Goal: Transaction & Acquisition: Book appointment/travel/reservation

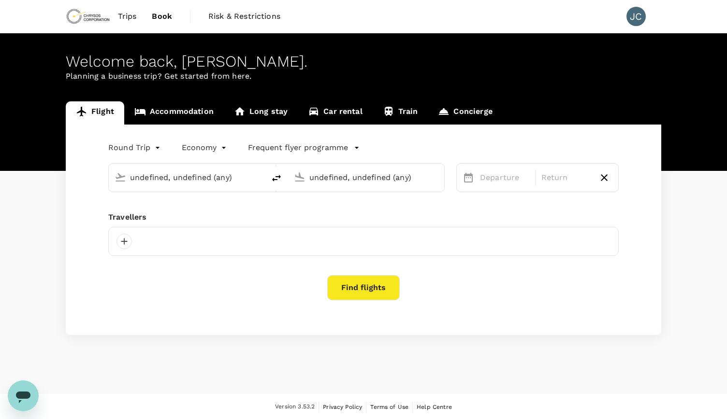
type input "Perth (PER)"
type input "Melbourne (MEL)"
type input "Perth (PER)"
type input "Melbourne (MEL)"
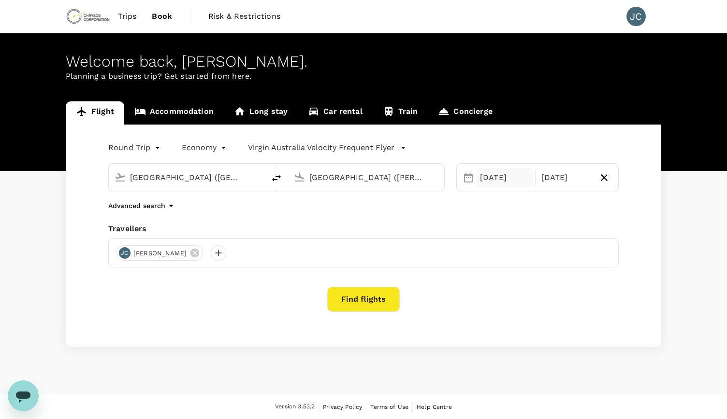
click at [491, 178] on div "20 Oct" at bounding box center [504, 177] width 57 height 19
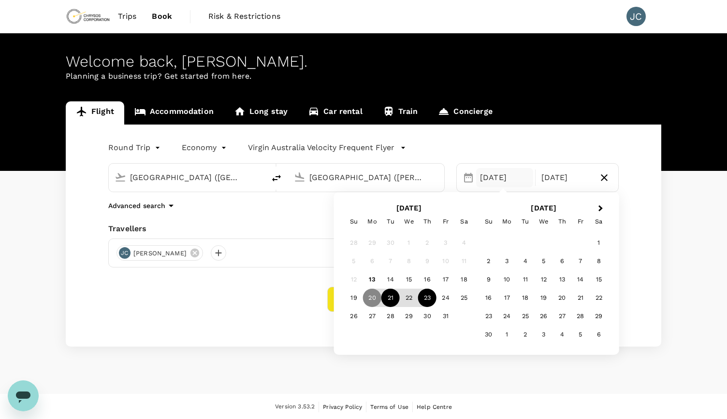
click at [390, 303] on div "21" at bounding box center [390, 298] width 18 height 18
click at [240, 300] on div "Find flights" at bounding box center [363, 299] width 510 height 25
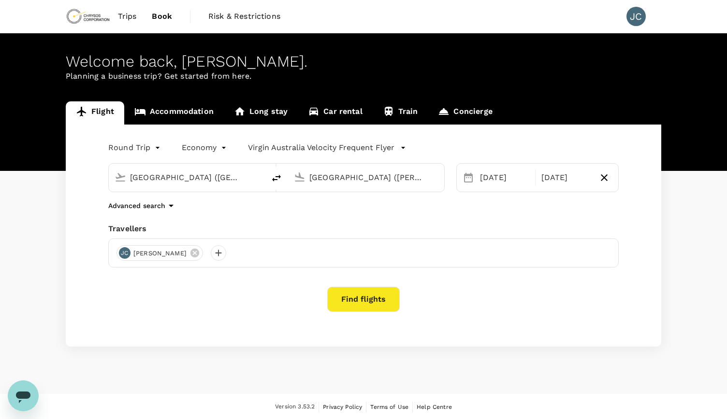
click at [370, 306] on button "Find flights" at bounding box center [363, 299] width 72 height 25
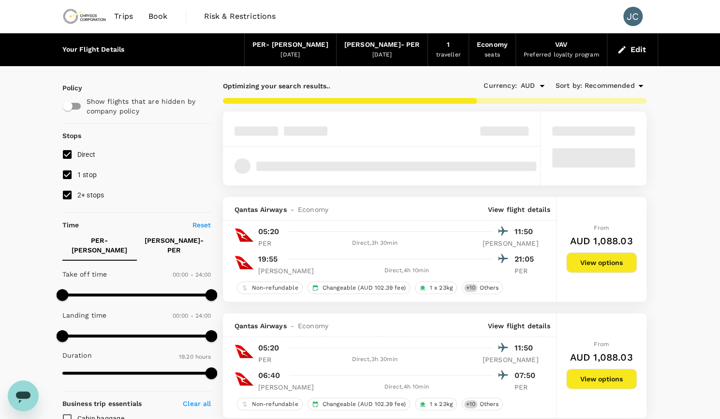
click at [67, 198] on input "2+ stops" at bounding box center [67, 195] width 20 height 20
checkbox input "false"
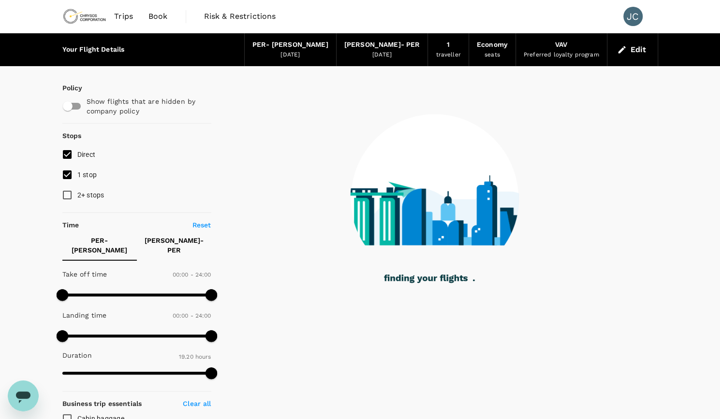
click at [65, 175] on input "1 stop" at bounding box center [67, 175] width 20 height 20
checkbox input "false"
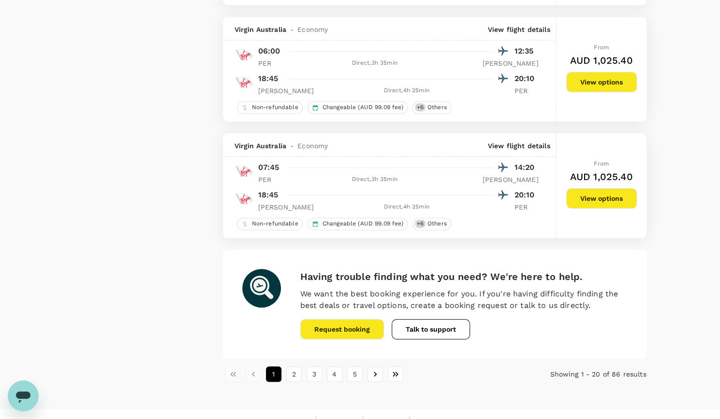
scroll to position [2234, 0]
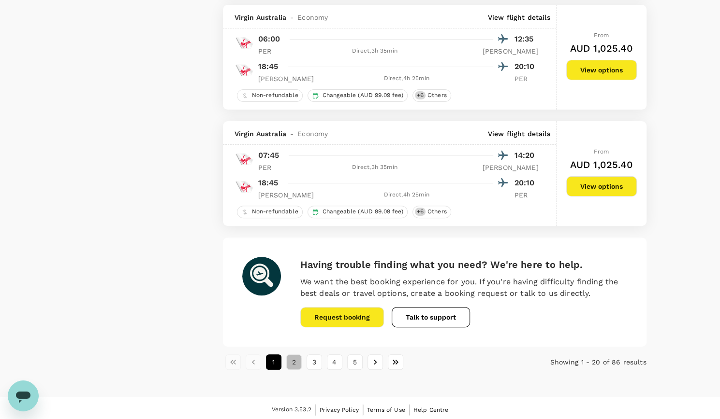
click at [291, 361] on button "2" at bounding box center [293, 362] width 15 height 15
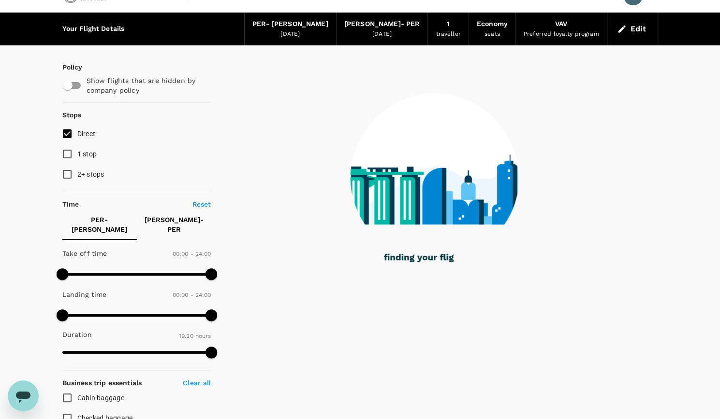
scroll to position [0, 0]
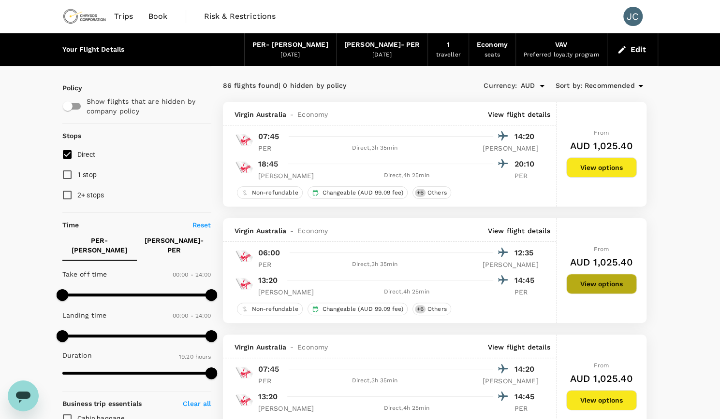
click at [615, 286] on button "View options" at bounding box center [601, 284] width 71 height 20
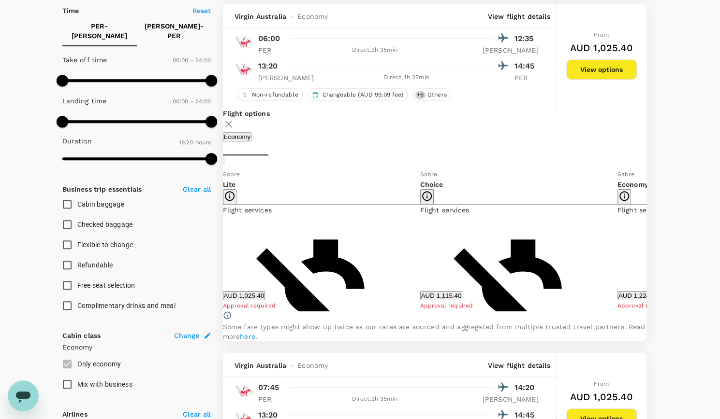
scroll to position [218, 0]
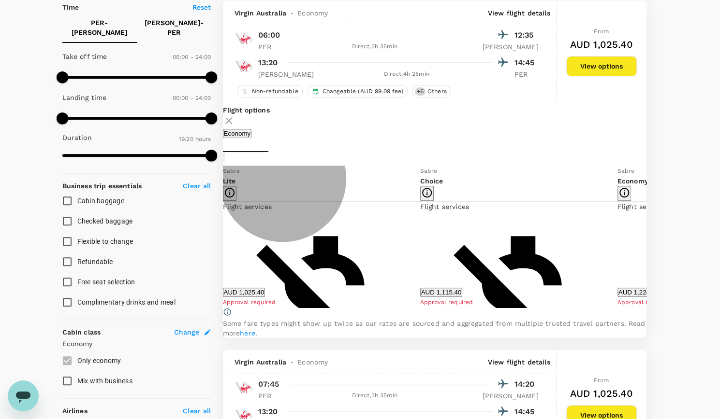
click at [452, 297] on button "AUD 1,115.40" at bounding box center [441, 292] width 43 height 9
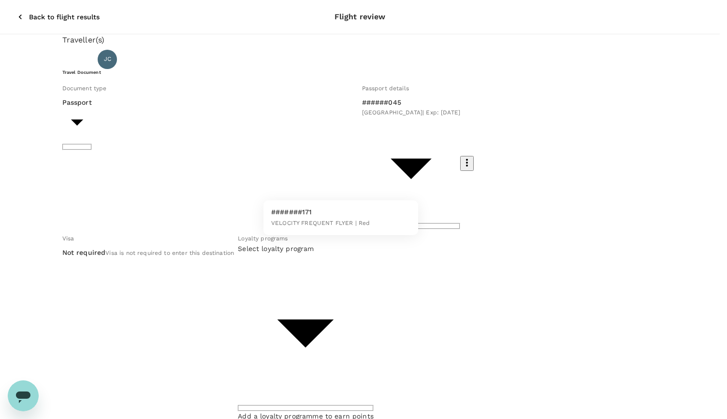
click at [334, 220] on span "VELOCITY FREQUENT FLYER | Red" at bounding box center [320, 223] width 99 height 7
type input "62d39d4f-a977-46c7-9572-3c4b497614e0"
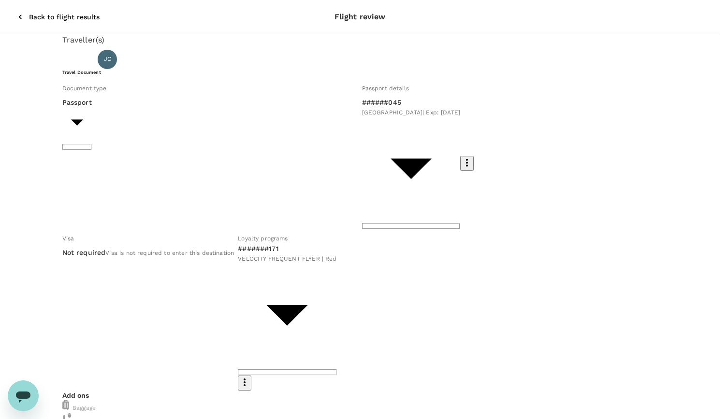
type input "9c4289b1-14a3-4119-8736-521306e5ca8f"
type textarea "Travelling to Ballarat to present to Victory minerals"
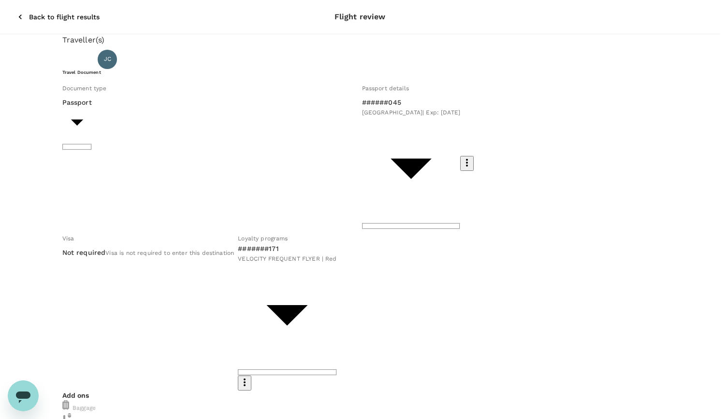
click at [108, 349] on input "radio" at bounding box center [363, 209] width 727 height 419
click at [106, 355] on input "radio" at bounding box center [363, 209] width 727 height 419
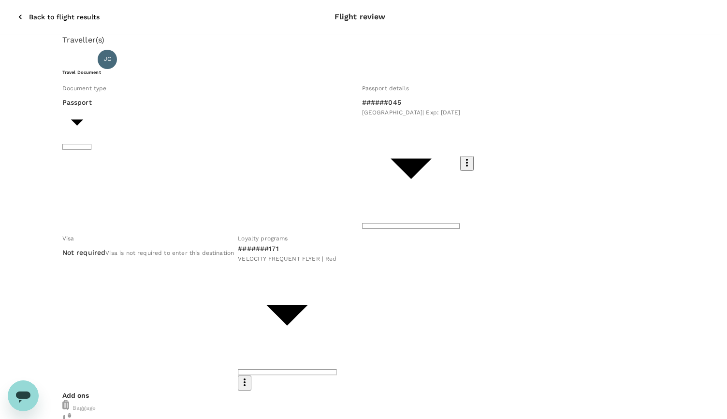
scroll to position [34, 0]
type input "Trip to Melbourne"
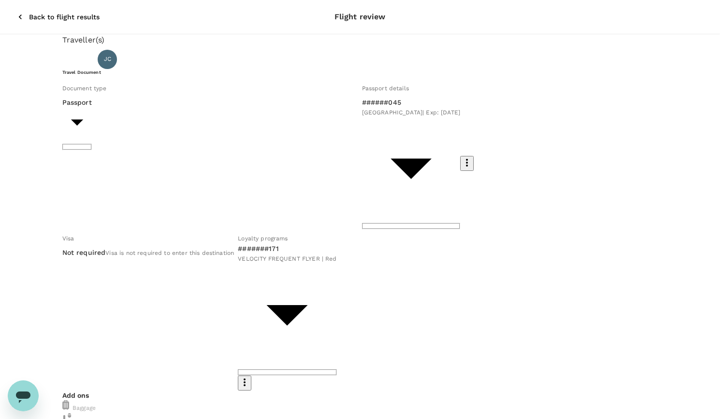
scroll to position [130, 0]
type input "no unit"
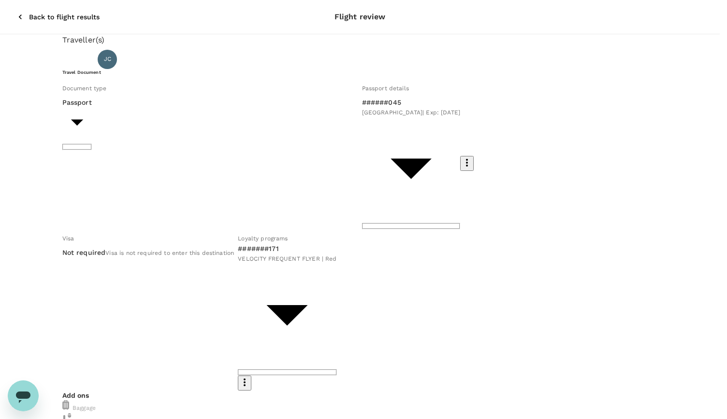
checkbox input "true"
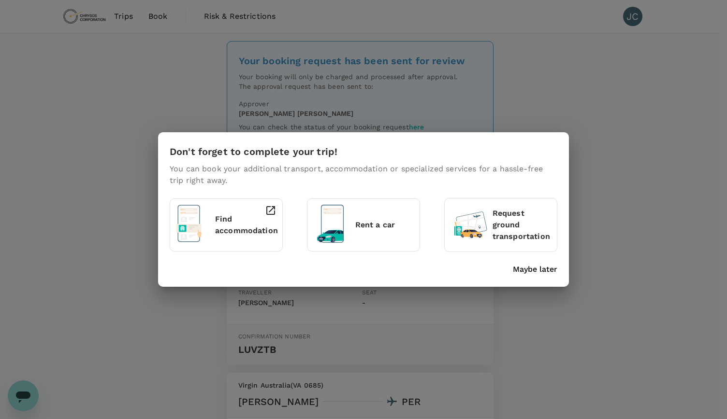
click at [261, 229] on div at bounding box center [267, 223] width 17 height 44
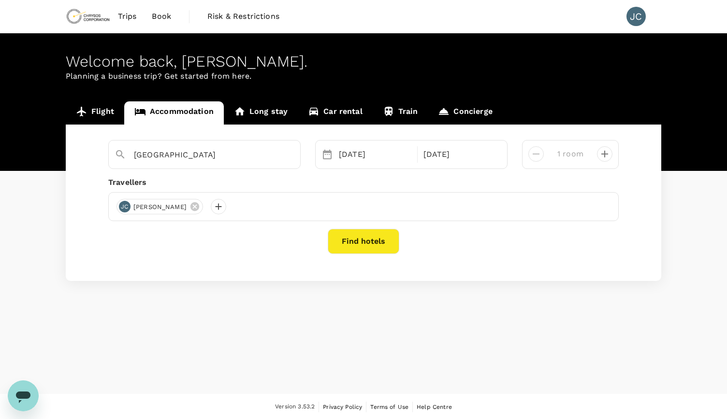
click at [231, 208] on div "[PERSON_NAME] [PERSON_NAME]" at bounding box center [363, 206] width 510 height 29
click at [211, 206] on div at bounding box center [218, 206] width 15 height 15
drag, startPoint x: 177, startPoint y: 232, endPoint x: 182, endPoint y: 225, distance: 9.1
click at [177, 232] on input "text" at bounding box center [195, 232] width 137 height 15
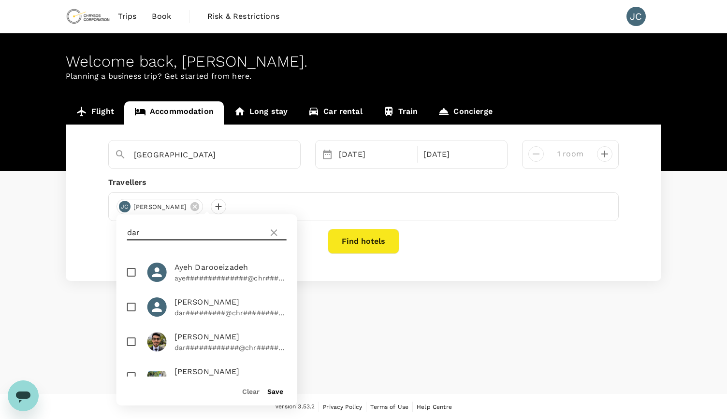
type input "dar"
click at [128, 309] on input "checkbox" at bounding box center [131, 307] width 20 height 20
checkbox input "true"
click at [277, 393] on button "Save" at bounding box center [275, 392] width 16 height 8
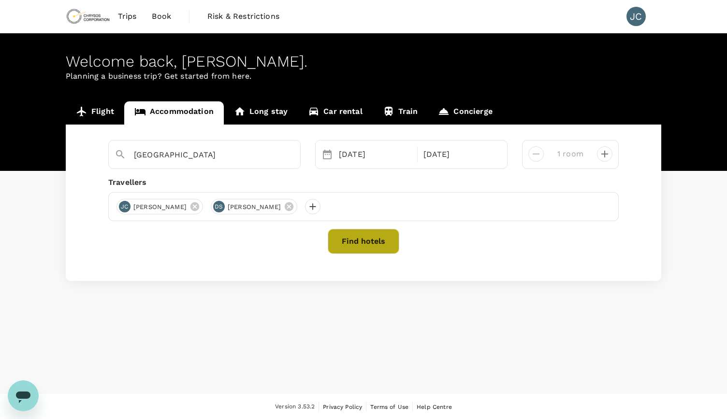
click at [359, 240] on button "Find hotels" at bounding box center [364, 241] width 72 height 25
click at [165, 152] on body "Trips Book Risk & Restrictions JC Welcome back , Jason . Planning a business tr…" at bounding box center [363, 210] width 727 height 420
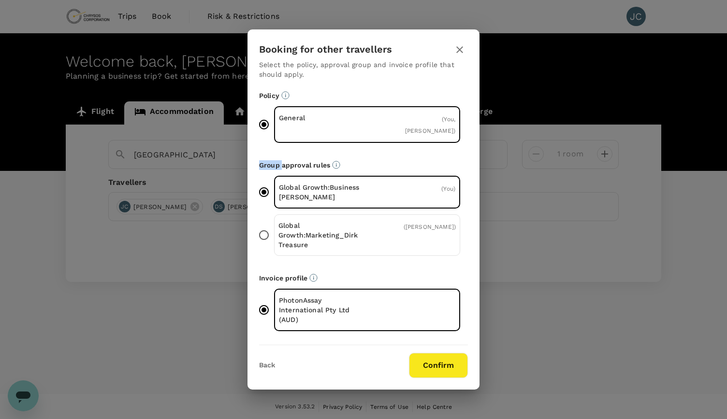
click at [165, 152] on div "Booking for other travellers Select the policy, approval group and invoice prof…" at bounding box center [363, 209] width 727 height 419
click at [457, 47] on icon "button" at bounding box center [460, 50] width 12 height 12
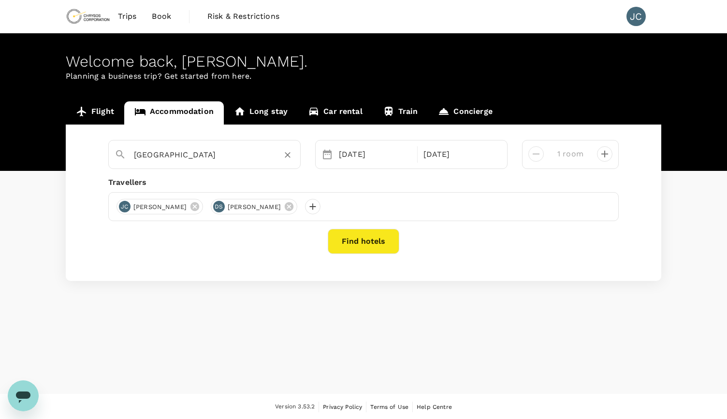
click at [167, 156] on input "[GEOGRAPHIC_DATA]" at bounding box center [200, 154] width 133 height 15
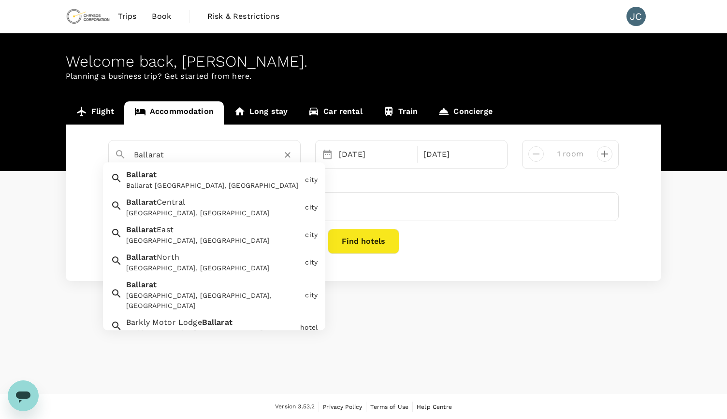
click at [139, 179] on span "Ballarat" at bounding box center [141, 175] width 30 height 9
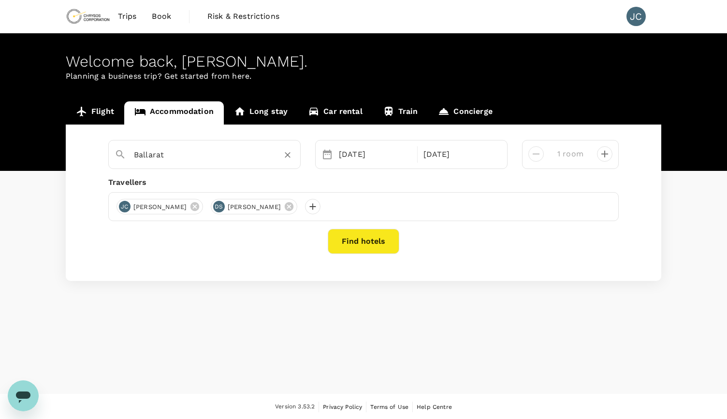
type input "Ballarat"
click at [366, 247] on button "Find hotels" at bounding box center [364, 241] width 72 height 25
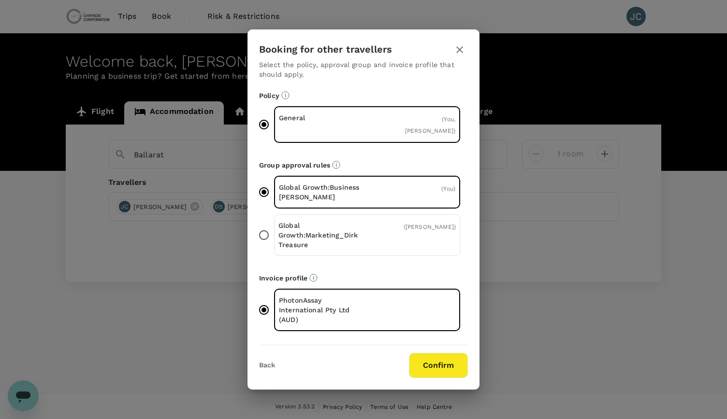
click at [456, 365] on button "Confirm" at bounding box center [438, 365] width 59 height 25
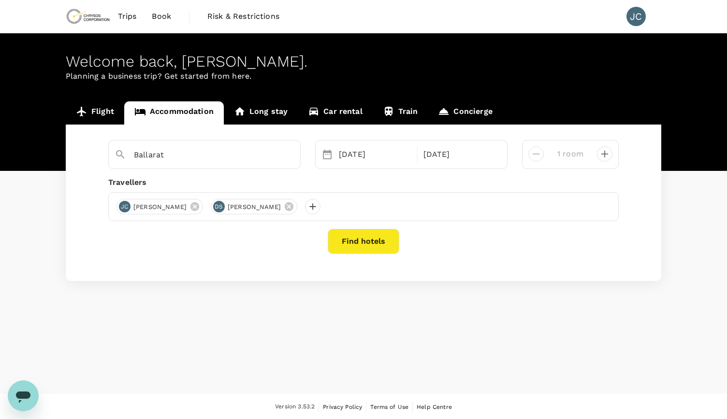
click at [365, 249] on button "Find hotels" at bounding box center [364, 241] width 72 height 25
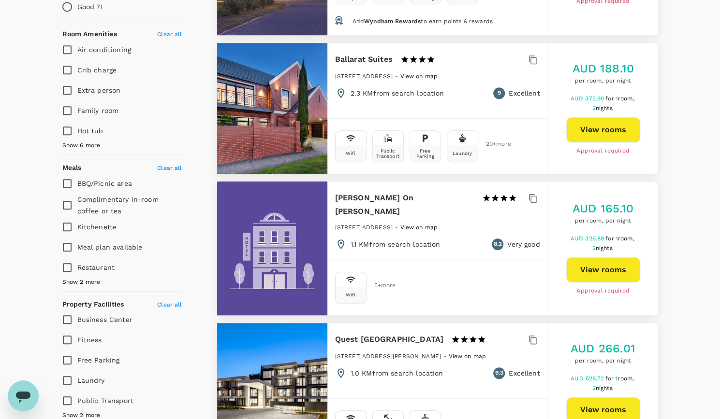
scroll to position [648, 0]
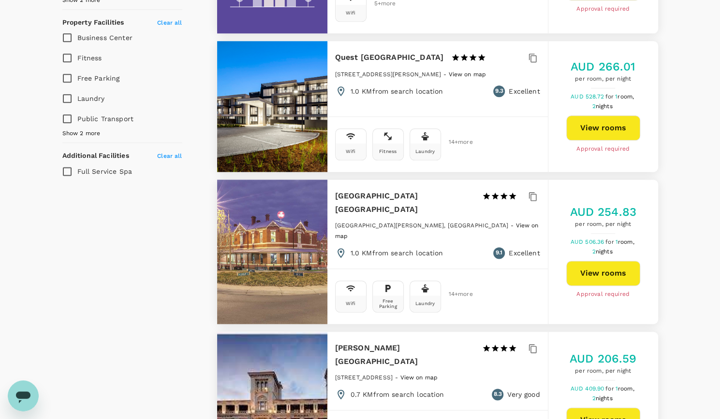
click at [610, 129] on button "View rooms" at bounding box center [603, 128] width 74 height 25
type input "431.02"
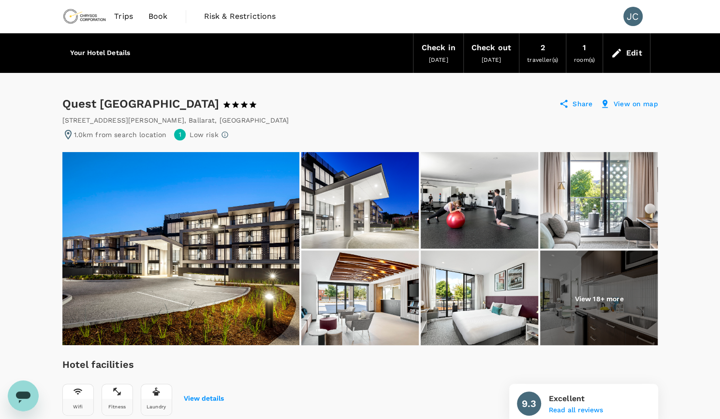
click at [632, 55] on div "Edit" at bounding box center [634, 53] width 16 height 14
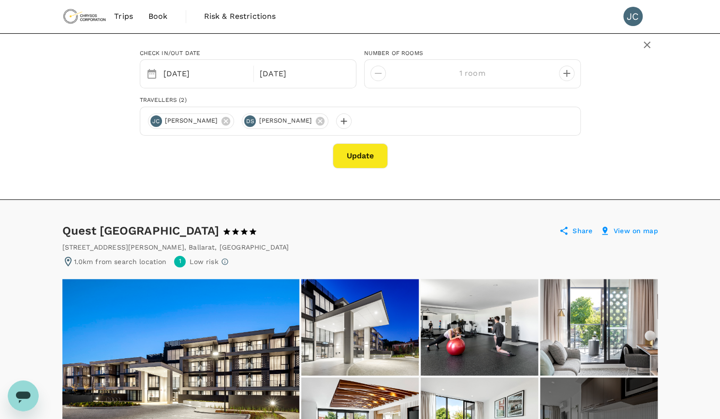
click at [564, 71] on icon "decrease" at bounding box center [567, 74] width 12 height 12
type input "2 rooms"
click at [372, 158] on button "Update" at bounding box center [359, 156] width 55 height 25
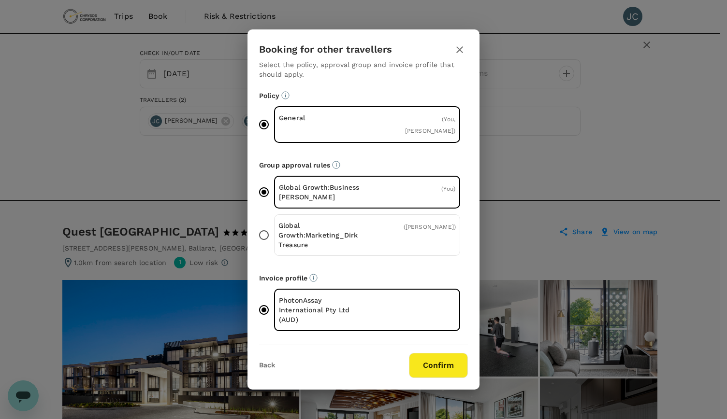
click at [442, 366] on button "Confirm" at bounding box center [438, 365] width 59 height 25
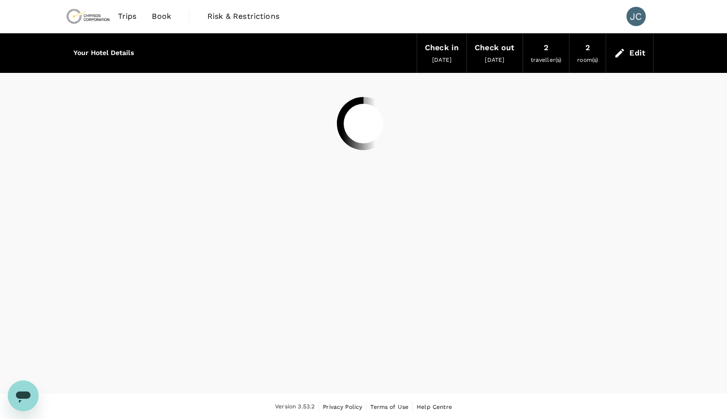
click at [364, 154] on div at bounding box center [363, 123] width 595 height 101
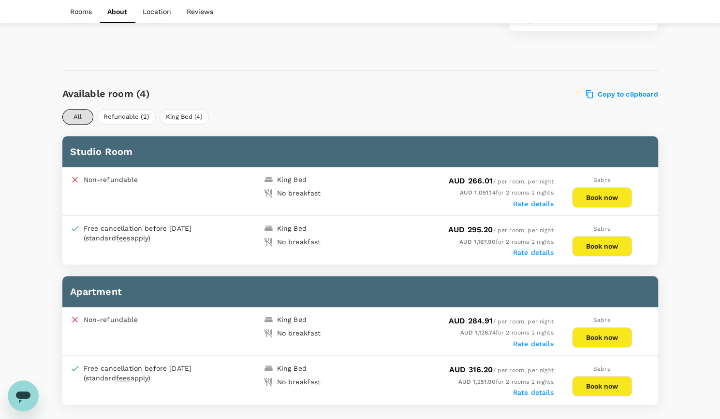
scroll to position [383, 0]
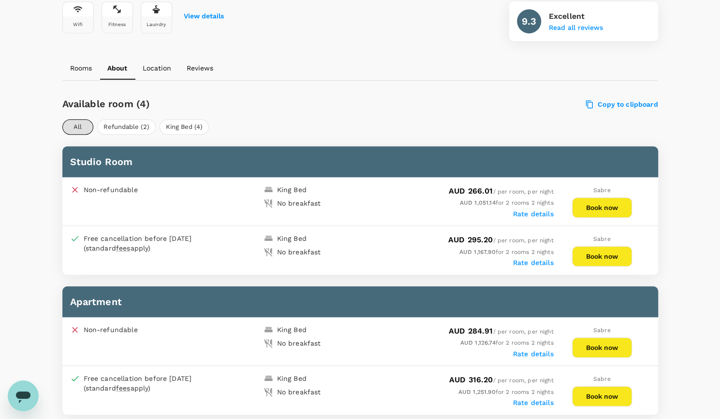
click at [618, 260] on button "Book now" at bounding box center [602, 256] width 60 height 20
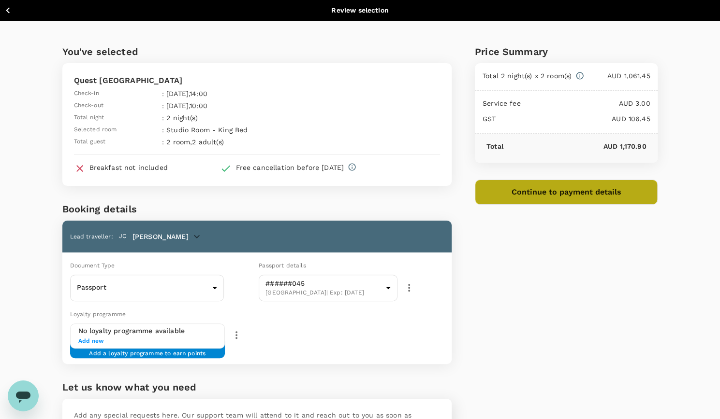
click at [615, 193] on button "Continue to payment details" at bounding box center [566, 192] width 183 height 25
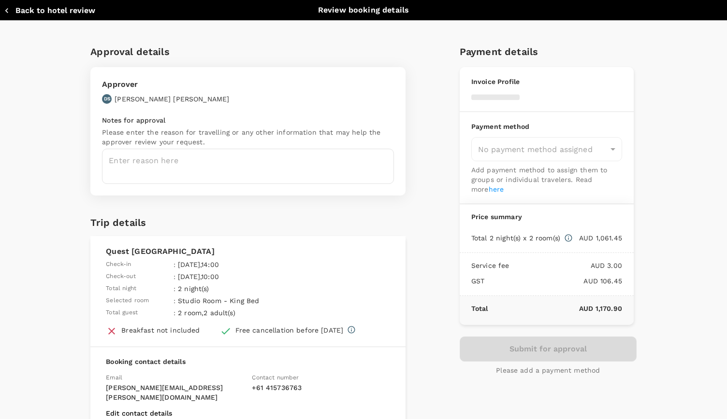
type input "9c4289b1-14a3-4119-8736-521306e5ca8f"
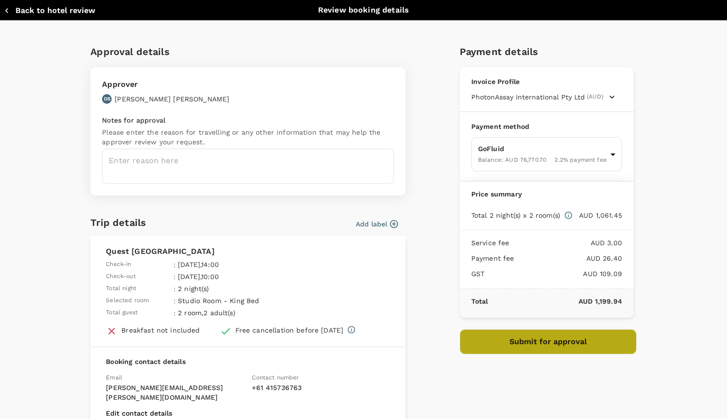
click at [534, 340] on button "Submit for approval" at bounding box center [548, 342] width 177 height 25
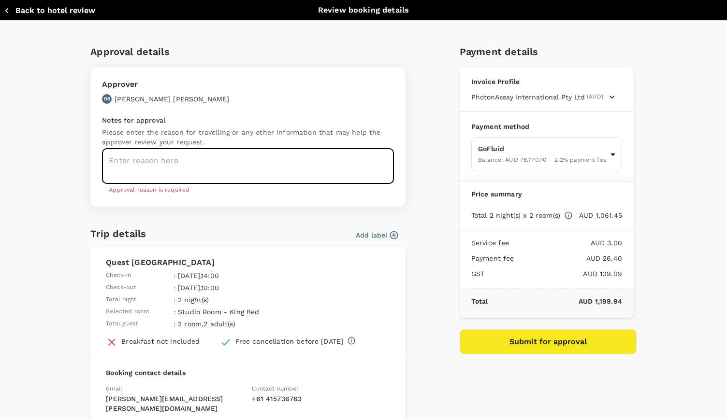
click at [137, 155] on textarea at bounding box center [248, 166] width 292 height 35
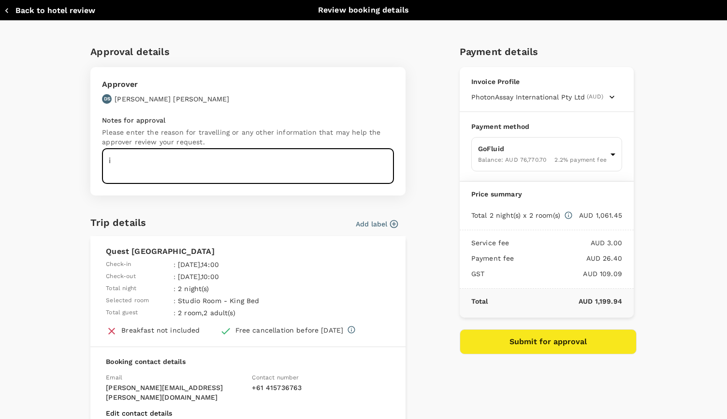
type textarea "i"
type textarea "c"
type textarea "victory minerals site visit"
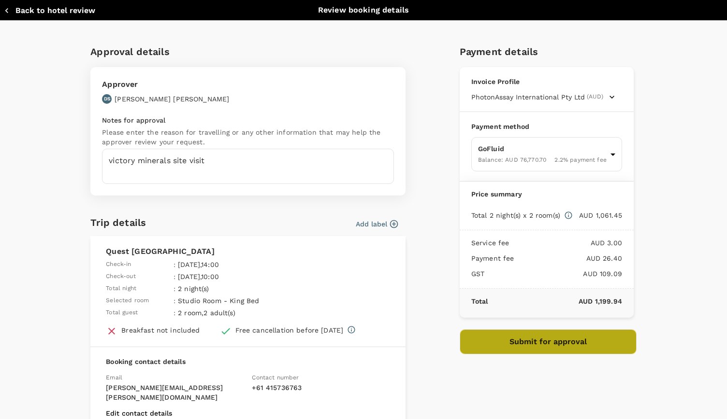
click at [551, 343] on button "Submit for approval" at bounding box center [548, 342] width 177 height 25
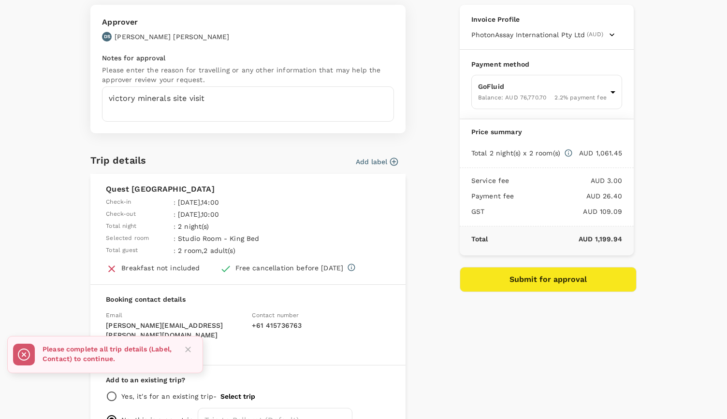
scroll to position [97, 0]
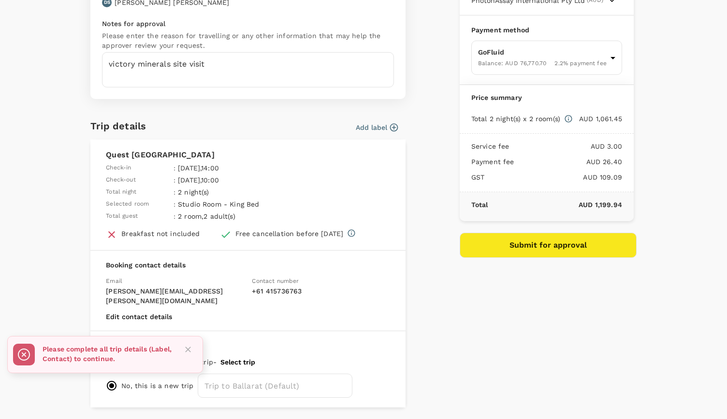
click at [389, 131] on icon "button" at bounding box center [394, 128] width 10 height 10
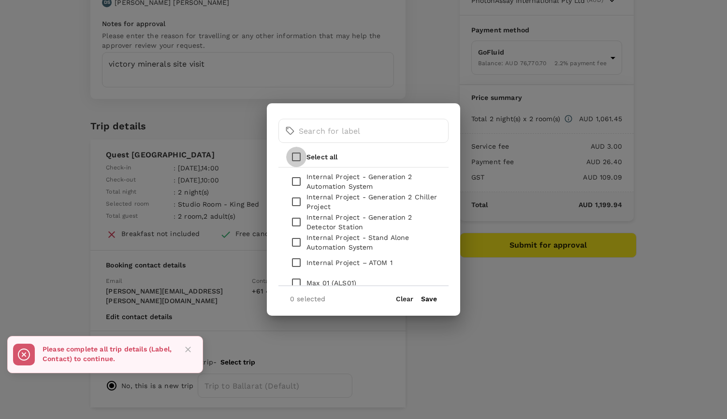
click at [289, 159] on input "checkbox" at bounding box center [296, 157] width 20 height 20
checkbox input "true"
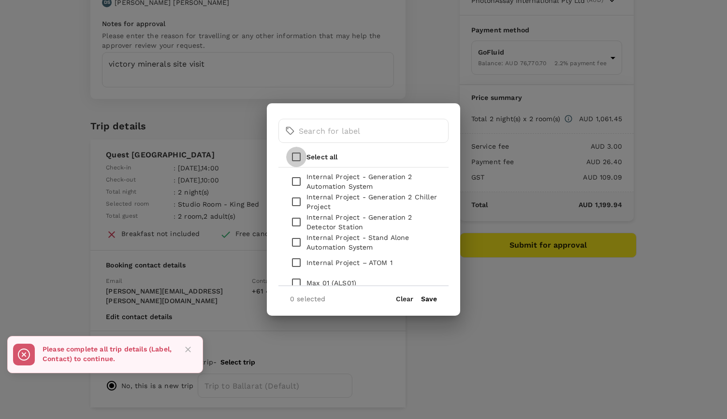
checkbox input "true"
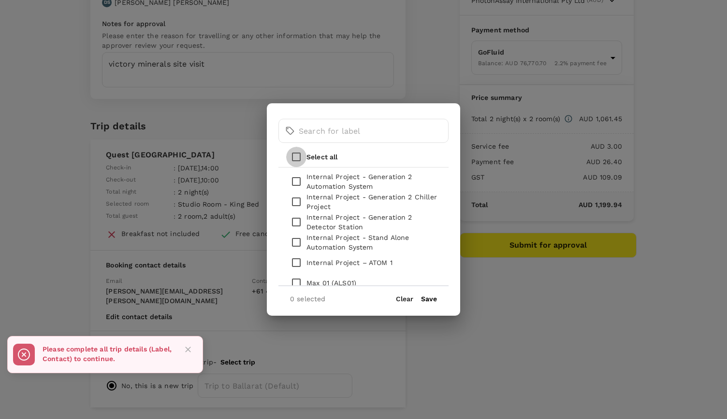
checkbox input "true"
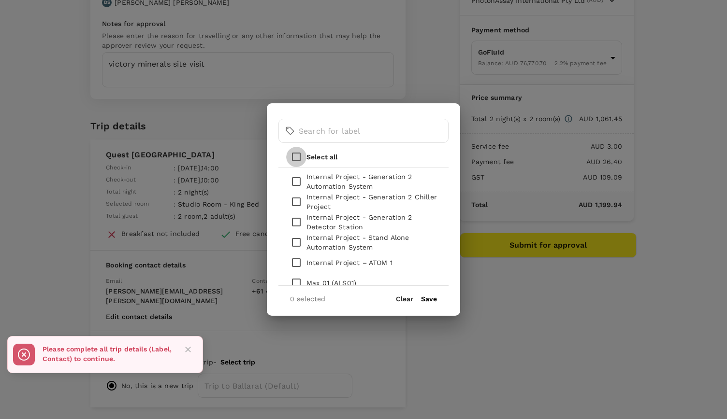
checkbox input "true"
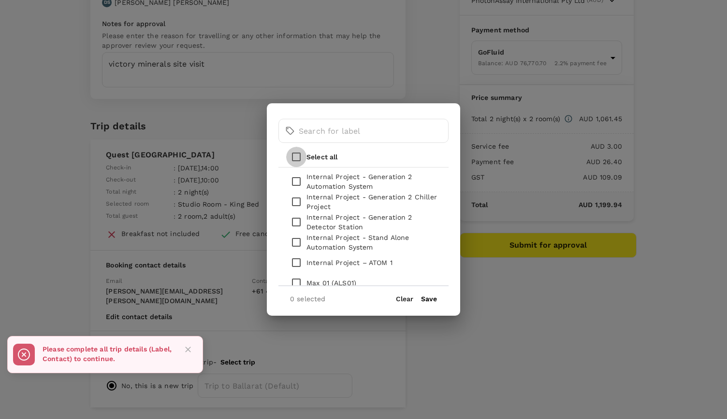
checkbox input "true"
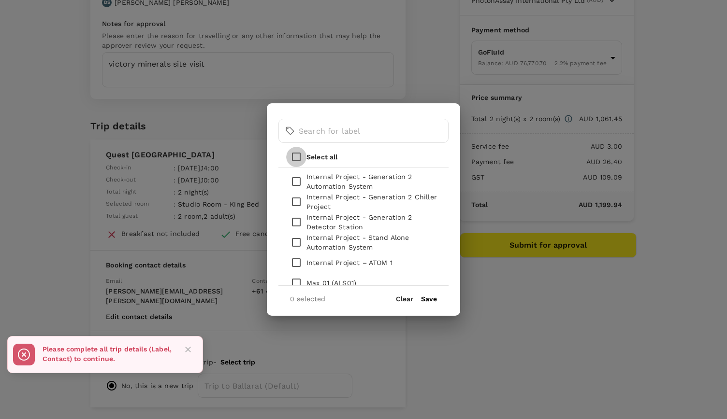
checkbox input "true"
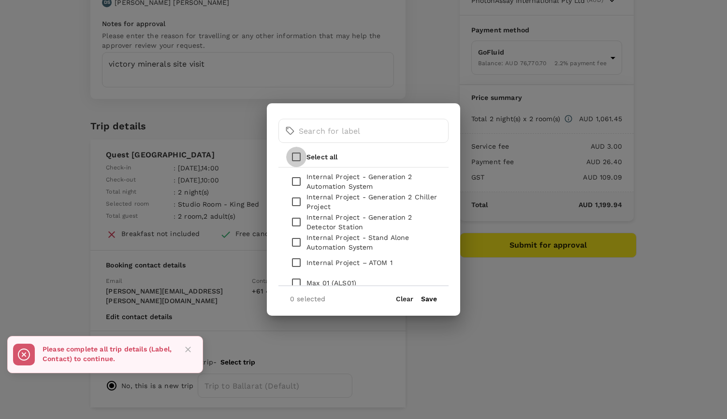
checkbox input "true"
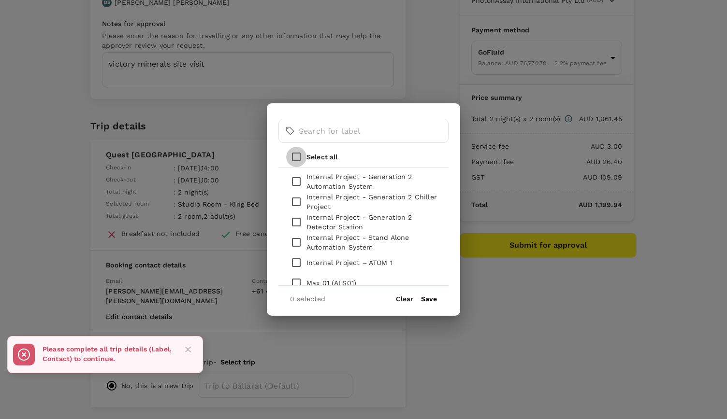
checkbox input "true"
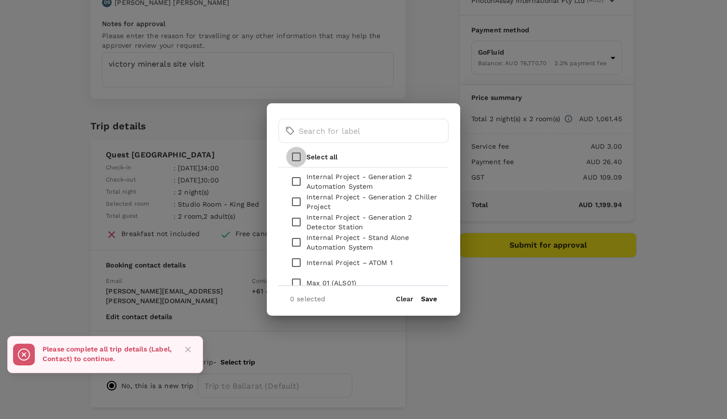
checkbox input "true"
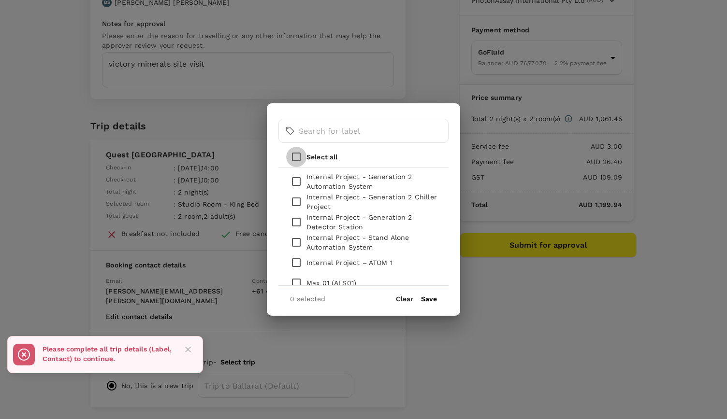
checkbox input "true"
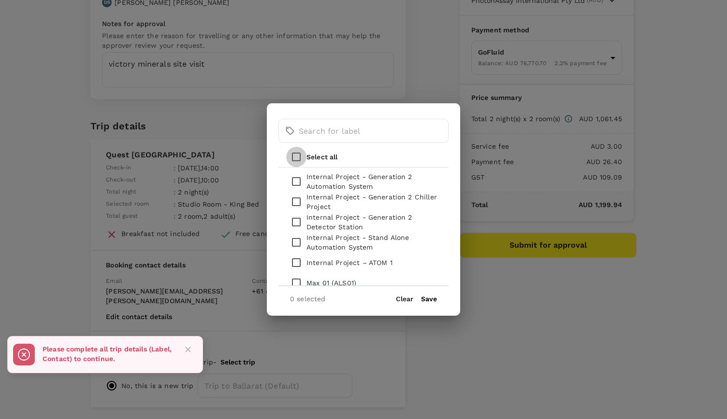
checkbox input "true"
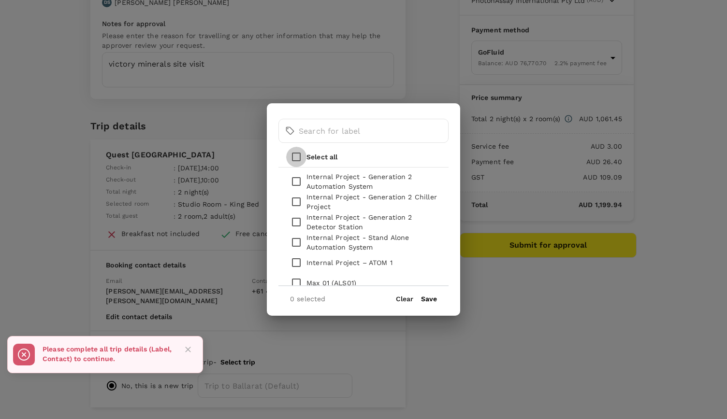
checkbox input "true"
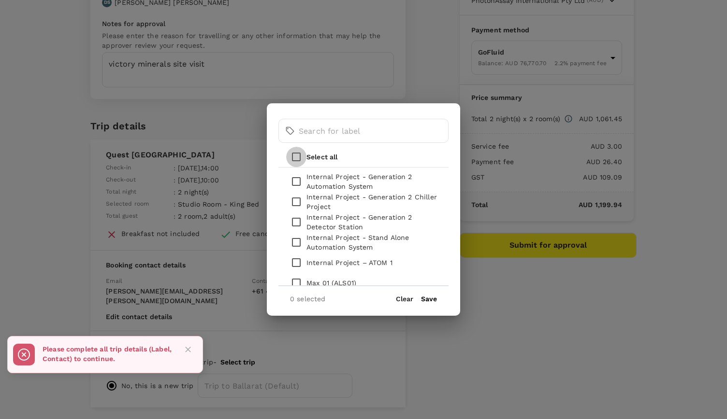
checkbox input "true"
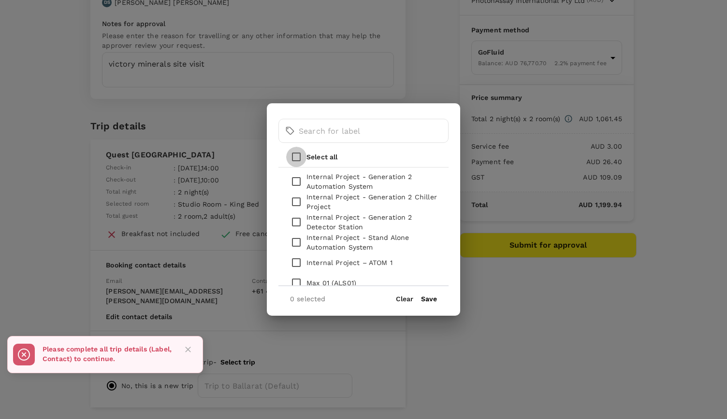
checkbox input "true"
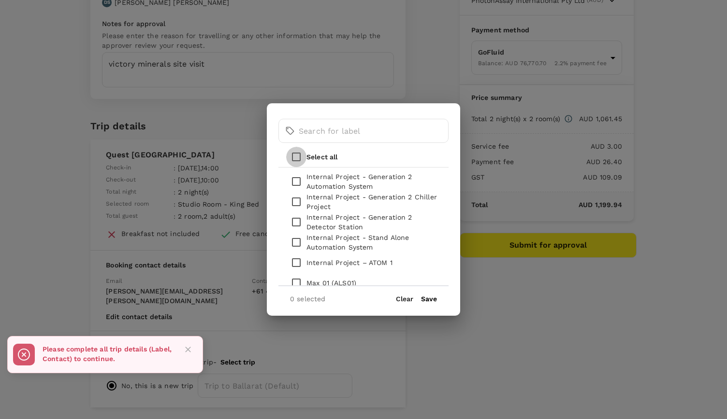
checkbox input "true"
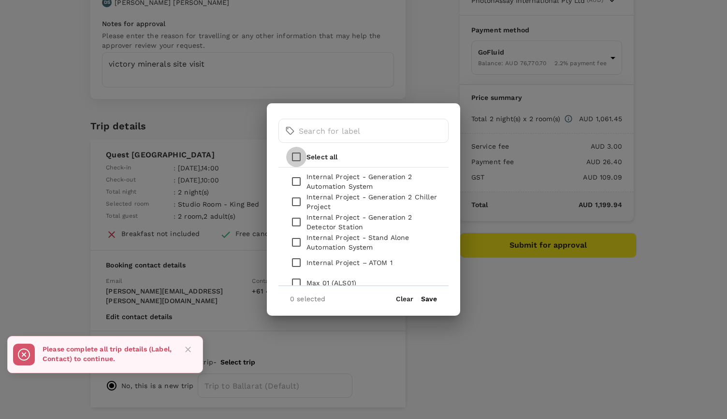
checkbox input "true"
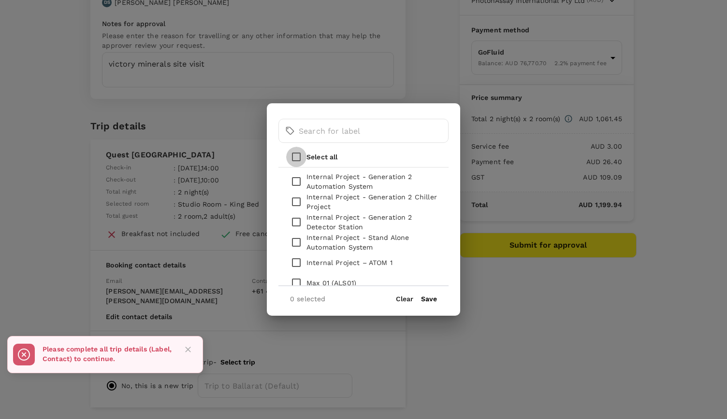
checkbox input "true"
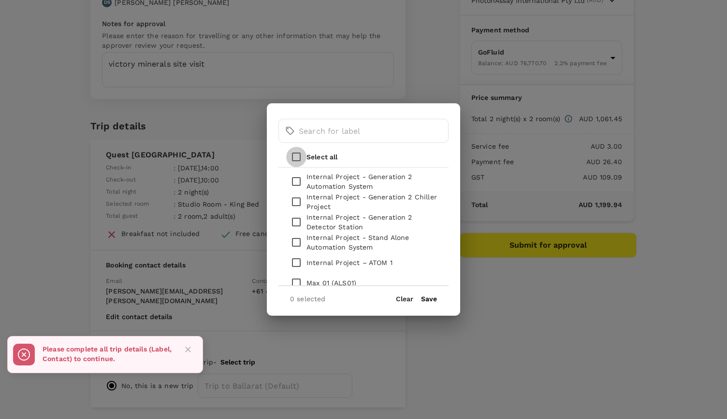
checkbox input "true"
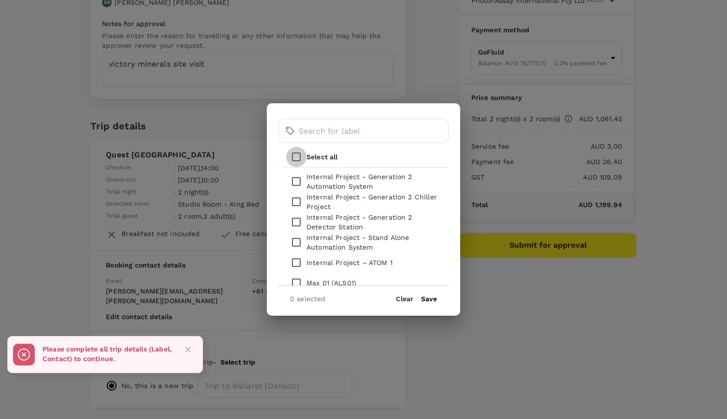
checkbox input "true"
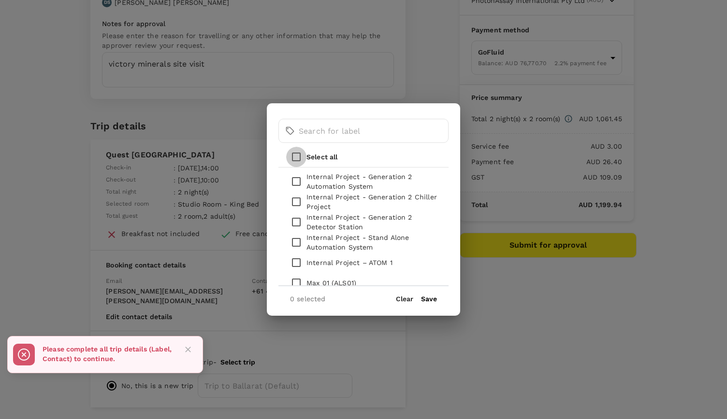
checkbox input "true"
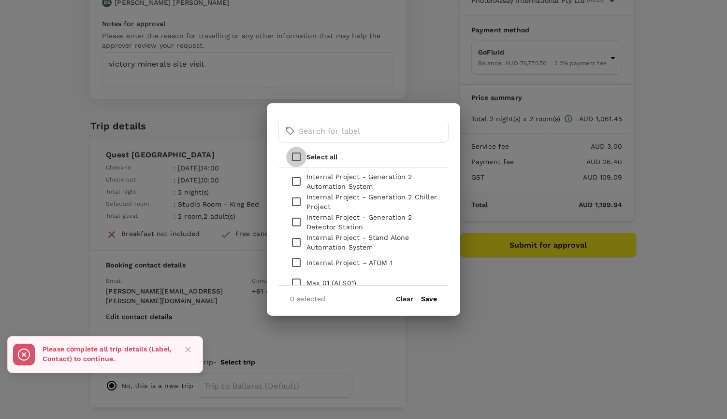
checkbox input "true"
click at [312, 158] on p "Select all" at bounding box center [321, 157] width 31 height 10
click at [299, 158] on input "checkbox" at bounding box center [296, 157] width 20 height 20
checkbox input "false"
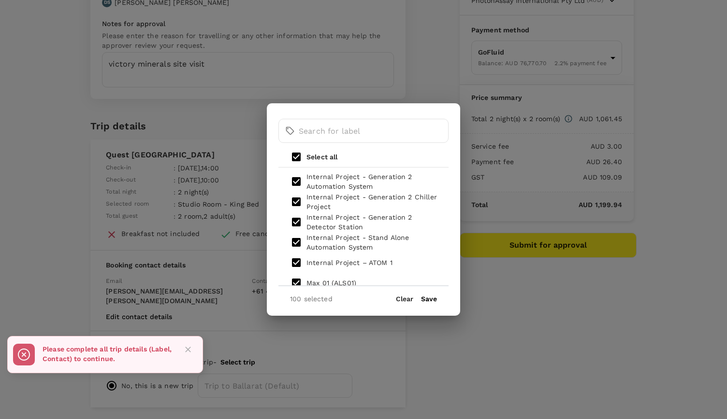
checkbox input "false"
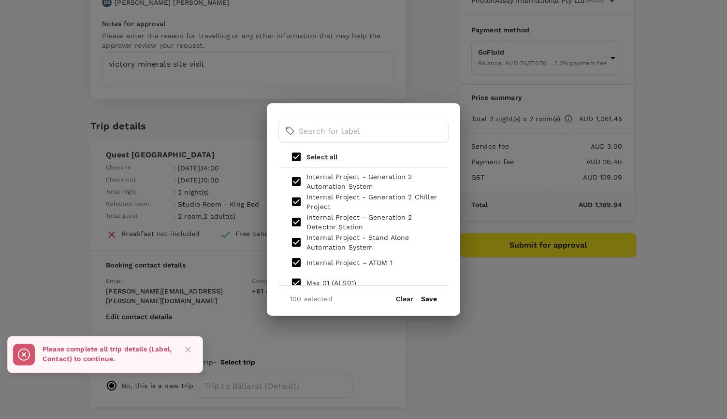
checkbox input "false"
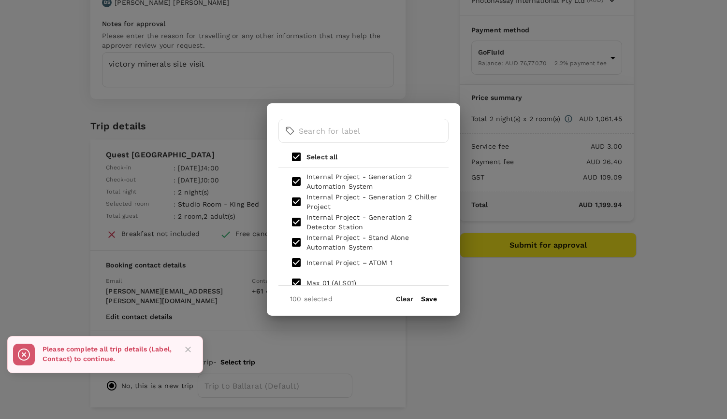
checkbox input "false"
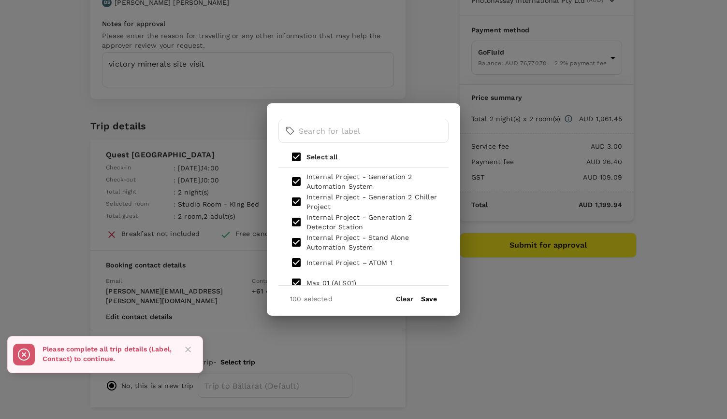
checkbox input "false"
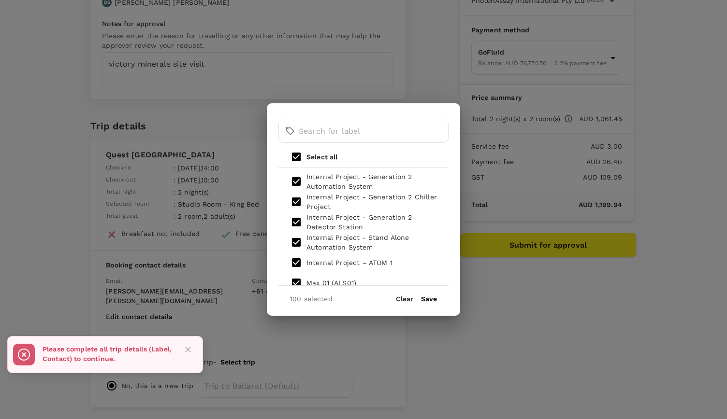
checkbox input "false"
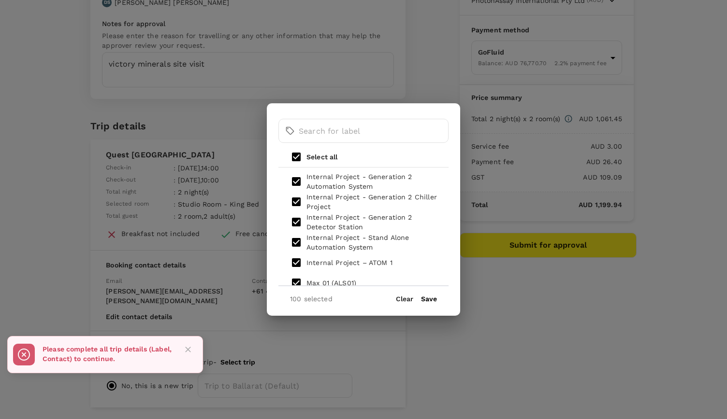
checkbox input "false"
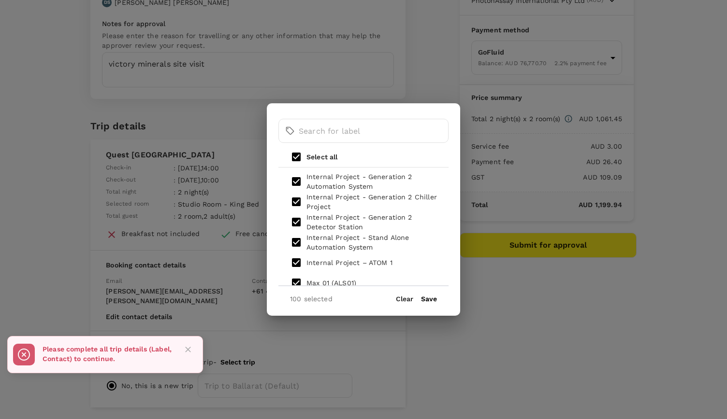
checkbox input "false"
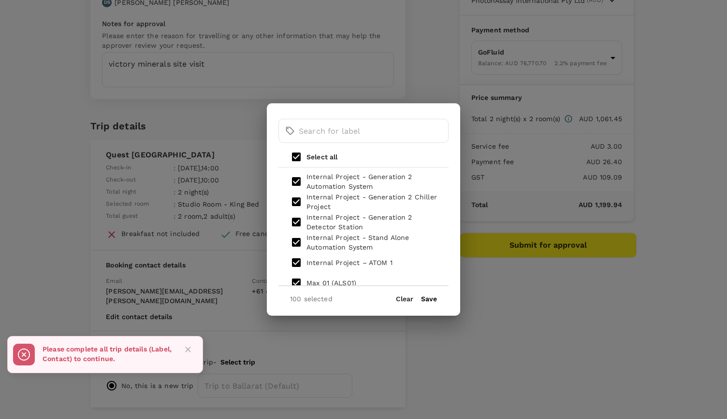
checkbox input "false"
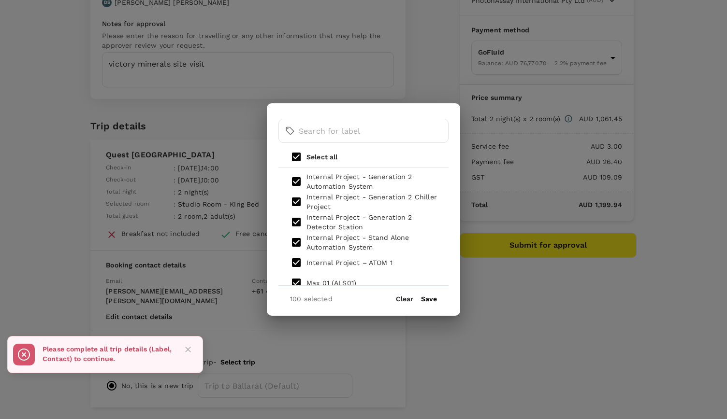
checkbox input "false"
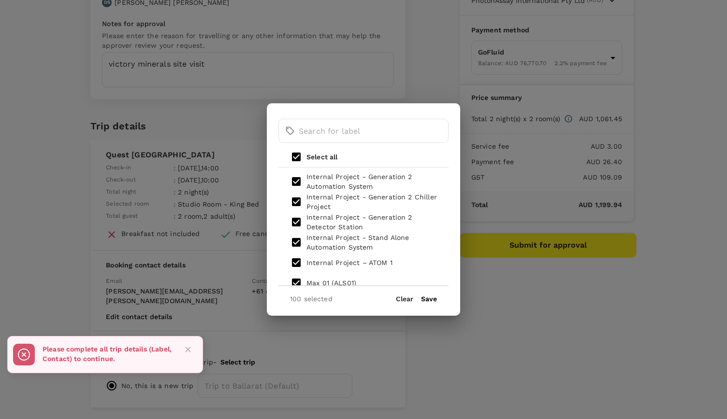
checkbox input "false"
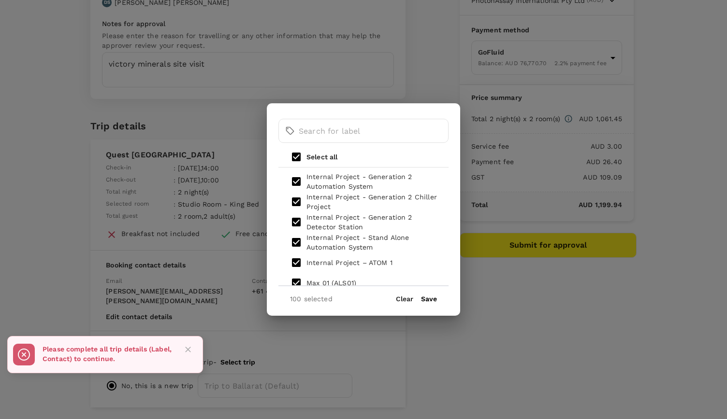
checkbox input "false"
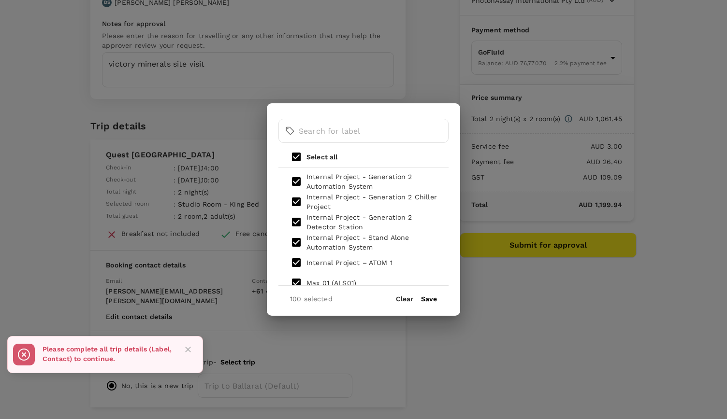
checkbox input "false"
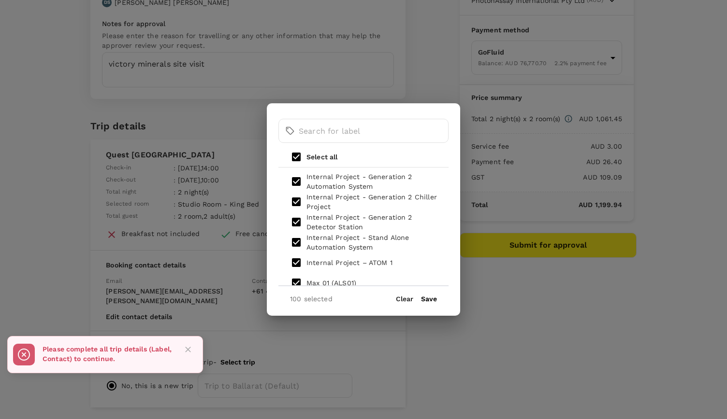
checkbox input "false"
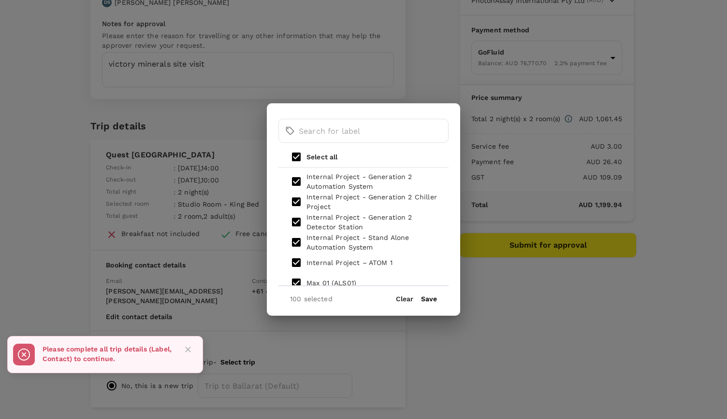
checkbox input "false"
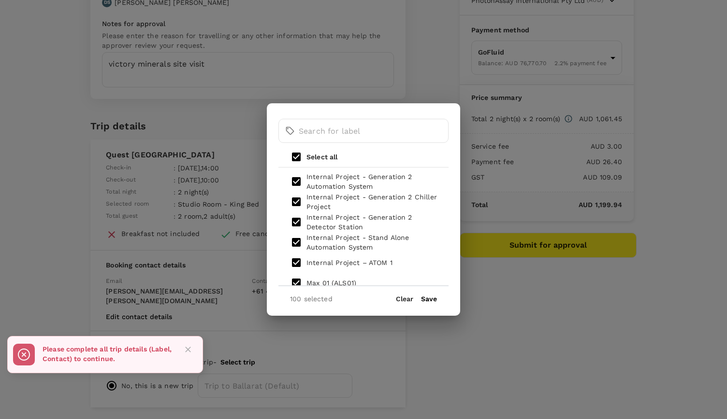
checkbox input "false"
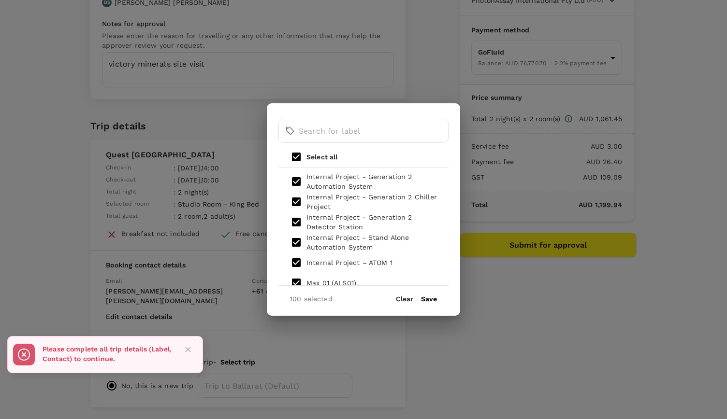
checkbox input "false"
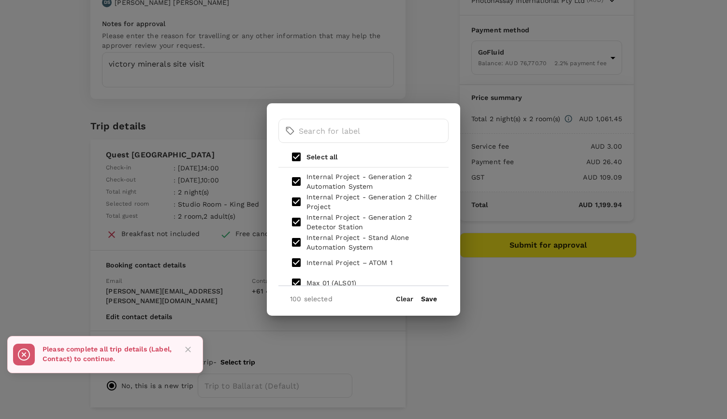
checkbox input "false"
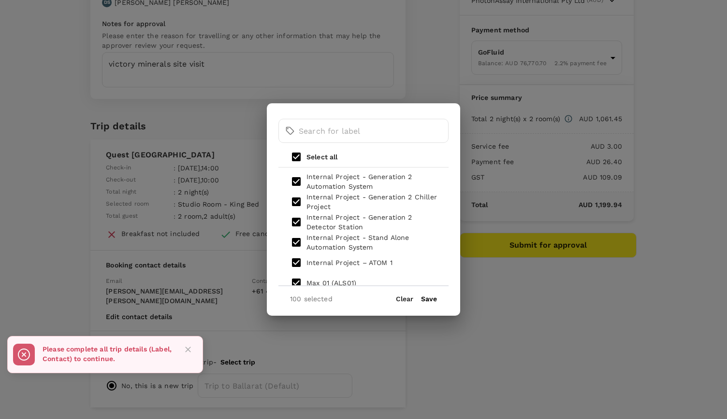
checkbox input "false"
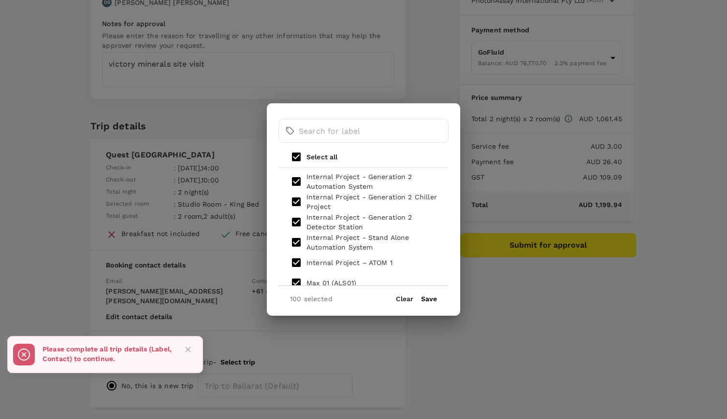
checkbox input "false"
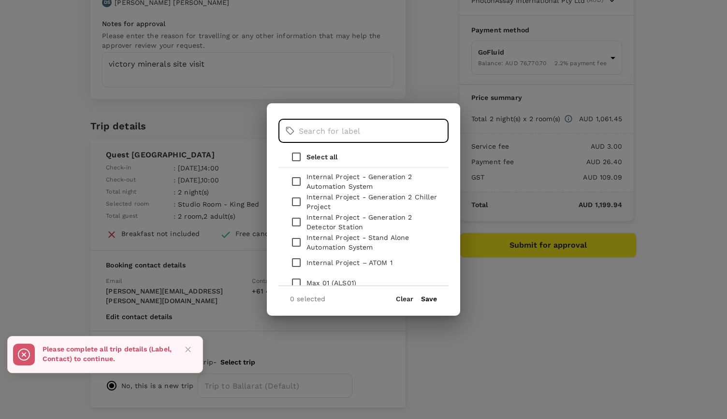
click at [311, 132] on input "text" at bounding box center [374, 131] width 150 height 24
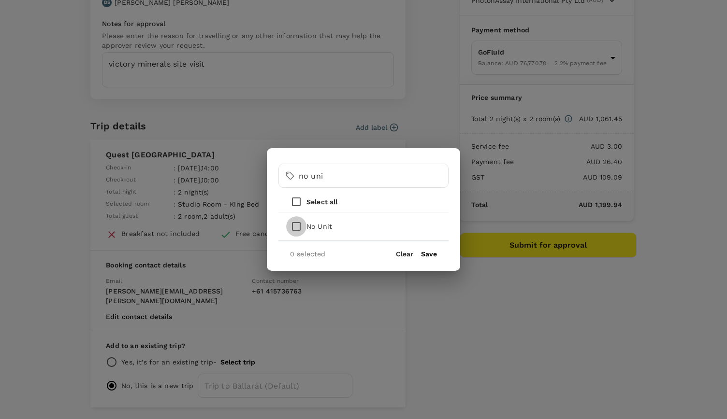
click at [300, 230] on input "checkbox" at bounding box center [296, 227] width 20 height 20
click at [428, 257] on button "Save" at bounding box center [429, 254] width 16 height 8
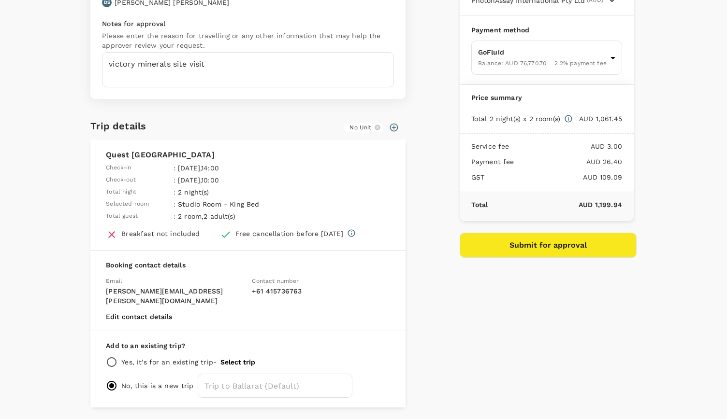
click at [562, 247] on button "Submit for approval" at bounding box center [548, 245] width 177 height 25
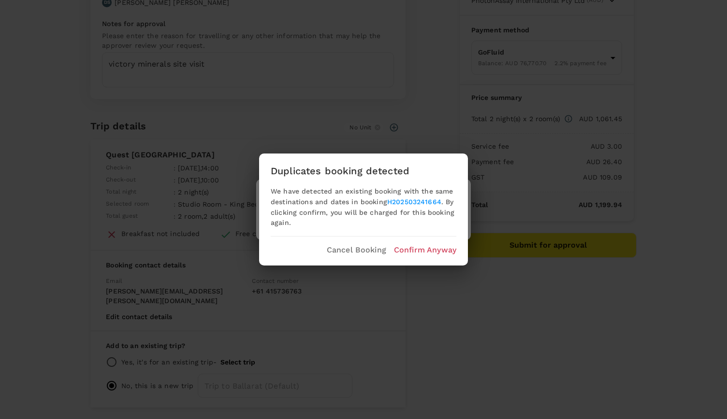
click at [353, 253] on p "Cancel Booking" at bounding box center [356, 251] width 59 height 12
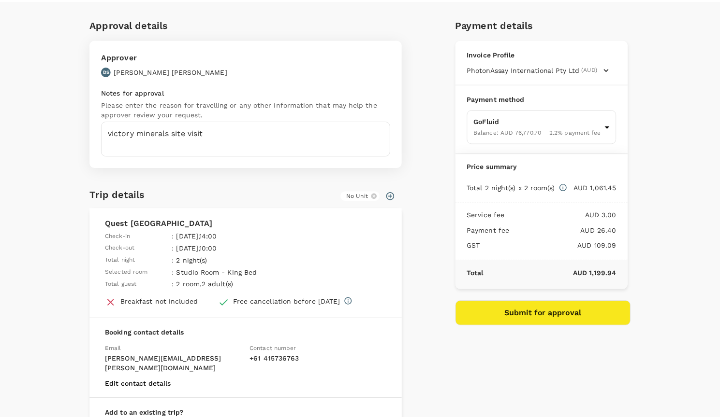
scroll to position [0, 0]
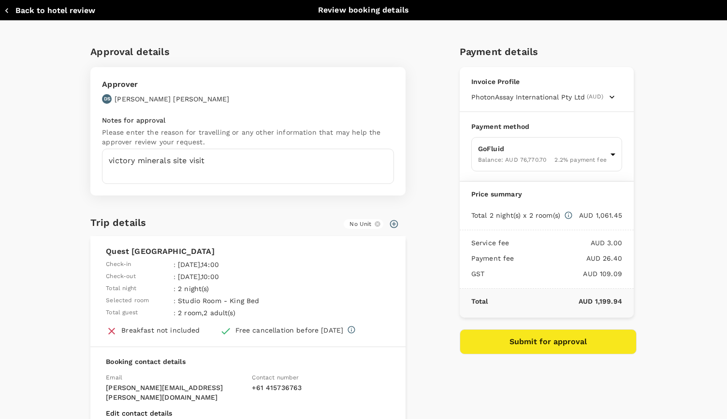
click at [9, 10] on icon "button" at bounding box center [7, 11] width 10 height 10
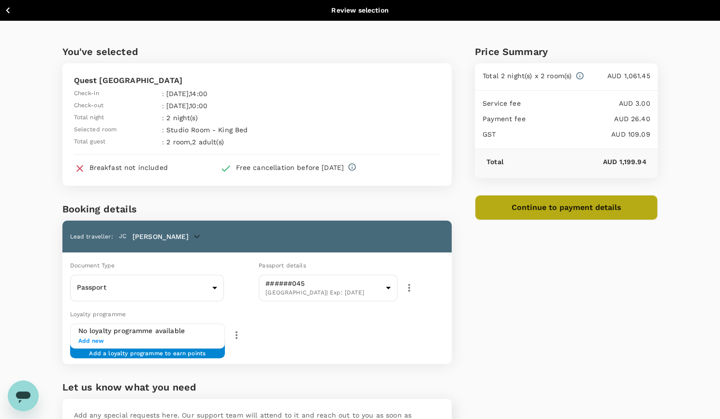
click at [549, 207] on button "Continue to payment details" at bounding box center [566, 207] width 183 height 25
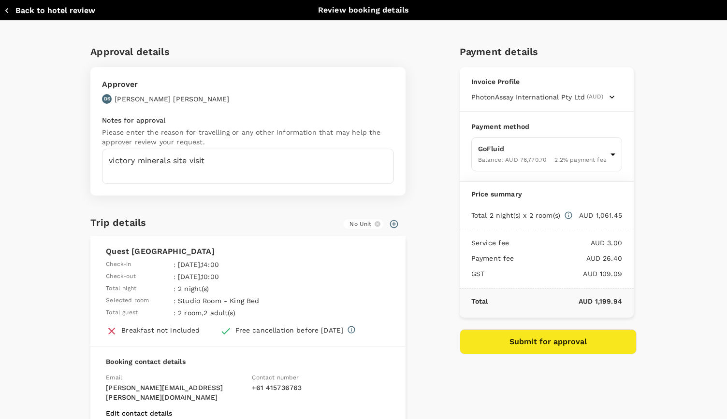
click at [518, 336] on button "Submit for approval" at bounding box center [548, 342] width 177 height 25
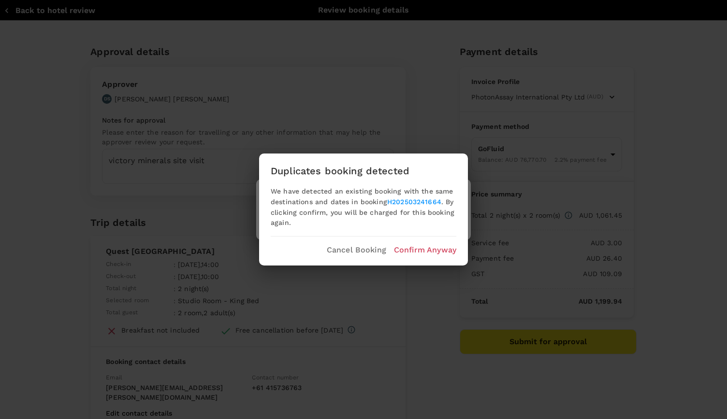
click at [433, 253] on p "Confirm Anyway" at bounding box center [425, 251] width 62 height 12
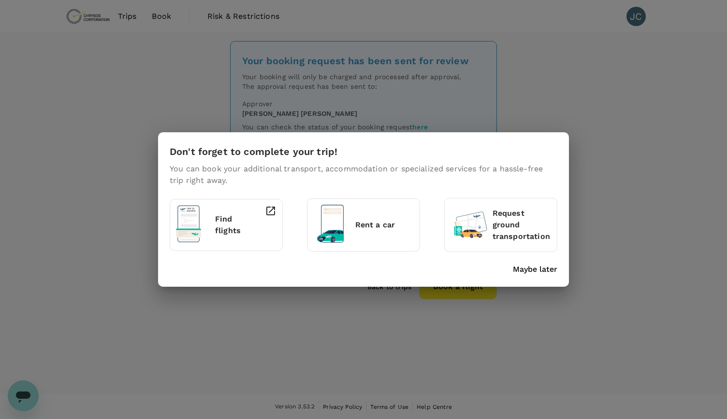
click at [380, 224] on p "Rent a car" at bounding box center [384, 225] width 58 height 12
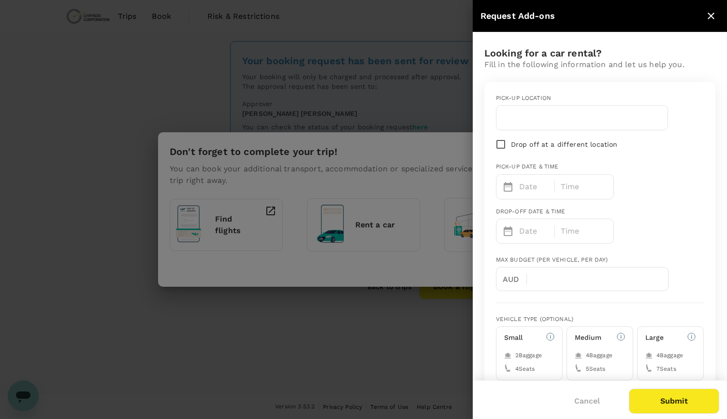
click at [536, 186] on p "Date" at bounding box center [534, 187] width 30 height 12
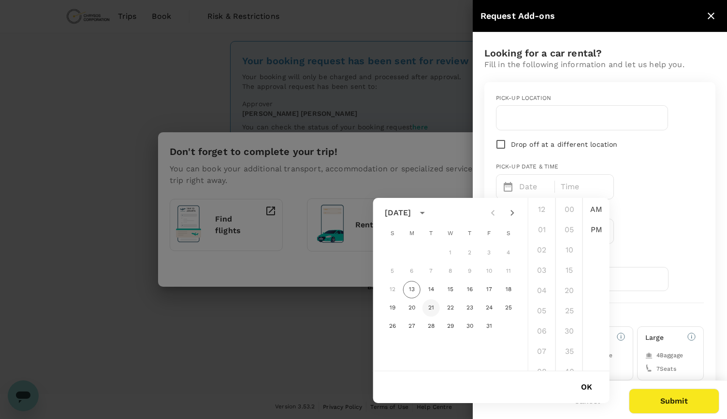
click at [429, 310] on button "21" at bounding box center [430, 308] width 17 height 17
click at [568, 332] on li "30" at bounding box center [569, 331] width 23 height 19
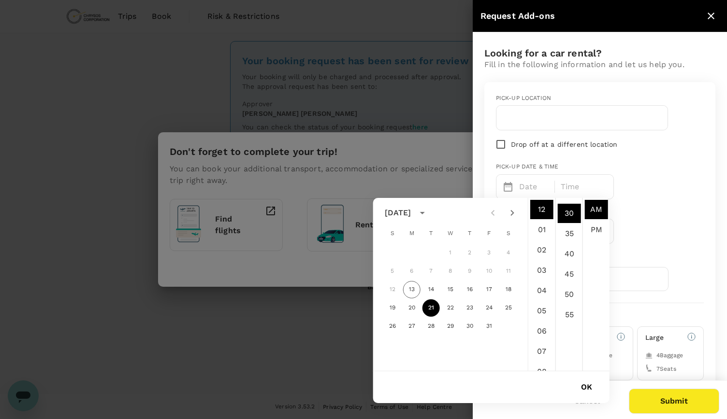
scroll to position [122, 0]
click at [590, 228] on li "PM" at bounding box center [596, 229] width 23 height 19
type input "[DATE] 12:30 PM"
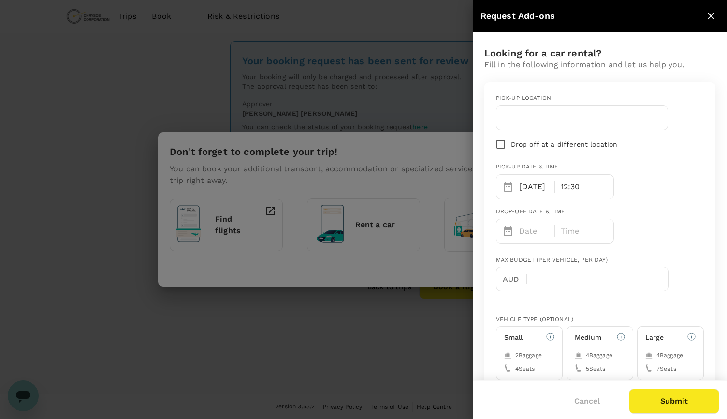
scroll to position [20, 0]
click at [541, 235] on p "Date" at bounding box center [534, 232] width 30 height 12
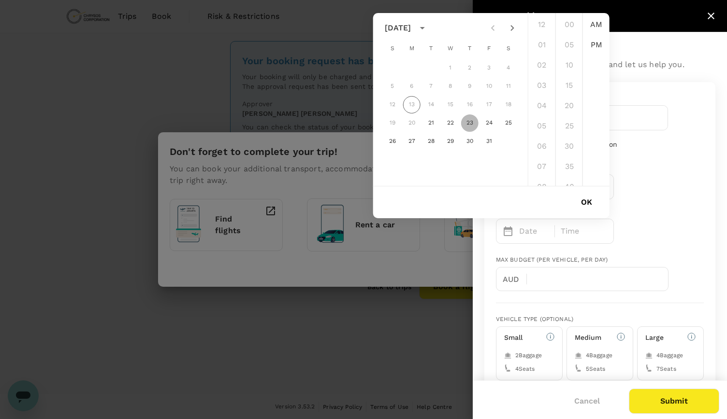
click at [470, 124] on button "23" at bounding box center [469, 123] width 17 height 17
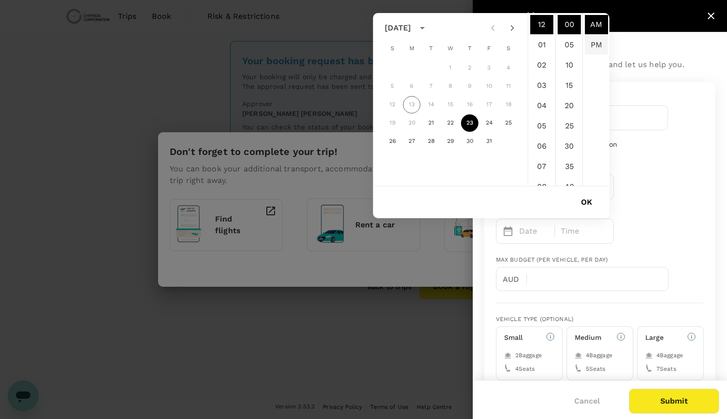
click at [597, 47] on li "PM" at bounding box center [596, 44] width 23 height 19
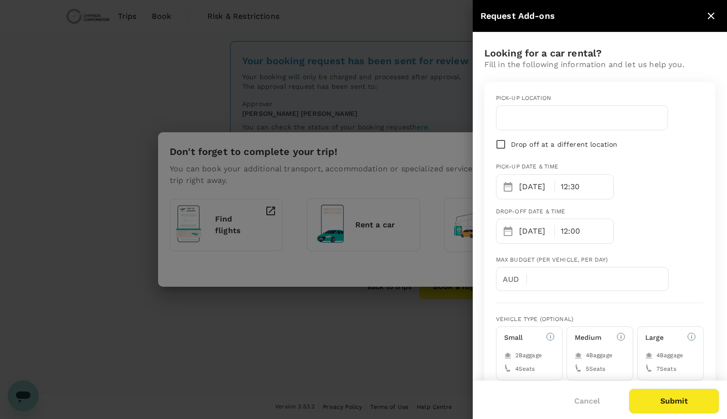
click at [572, 232] on p "12:00" at bounding box center [571, 232] width 20 height 12
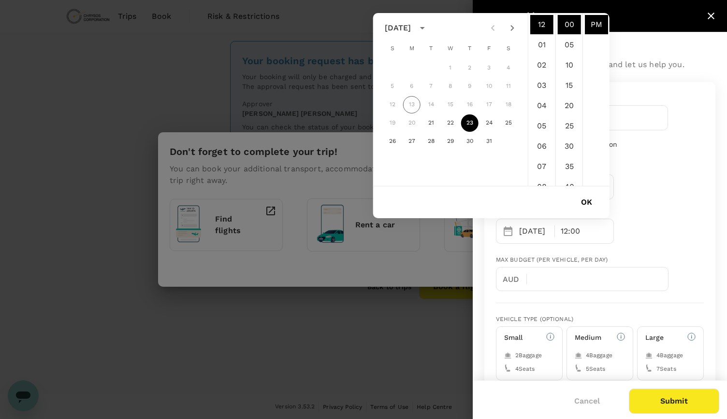
click at [591, 28] on li "PM" at bounding box center [596, 24] width 23 height 19
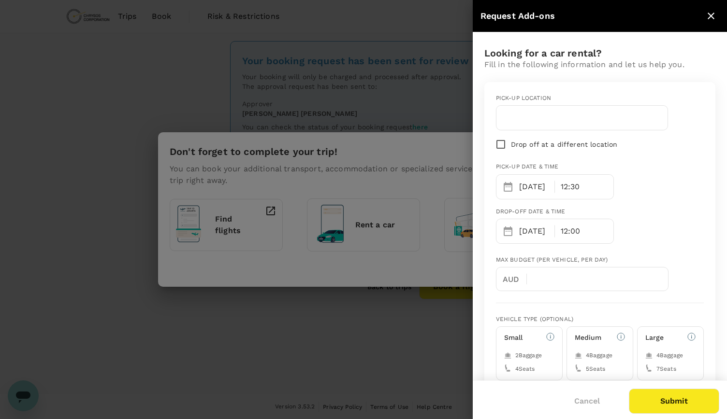
click at [578, 191] on div "12:30" at bounding box center [584, 187] width 58 height 24
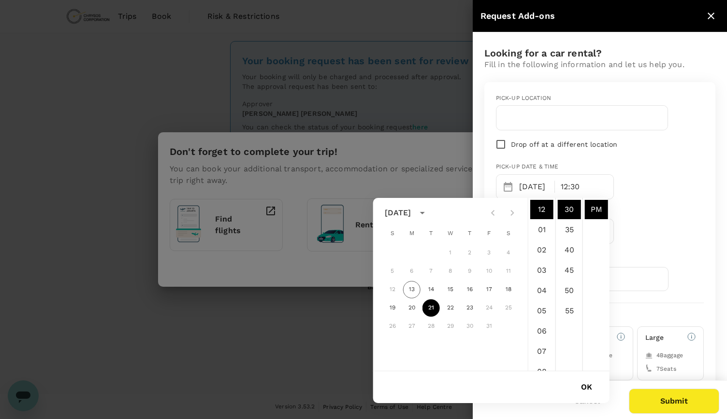
click at [706, 154] on div "Pick-up location Drop off at a different location Pick-up date & time [DATE] 12…" at bounding box center [599, 271] width 231 height 379
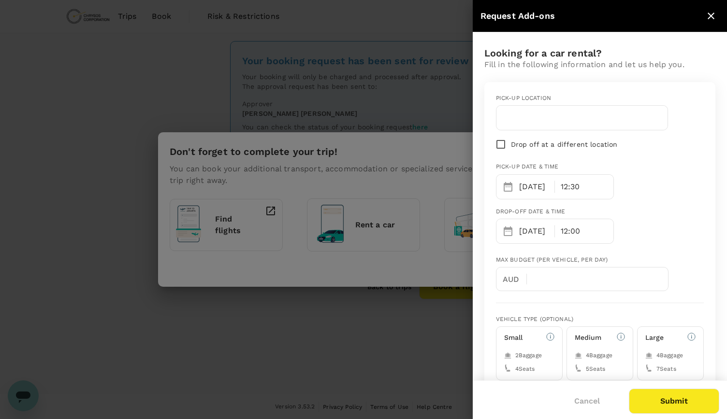
click at [578, 235] on p "12:00" at bounding box center [571, 232] width 20 height 12
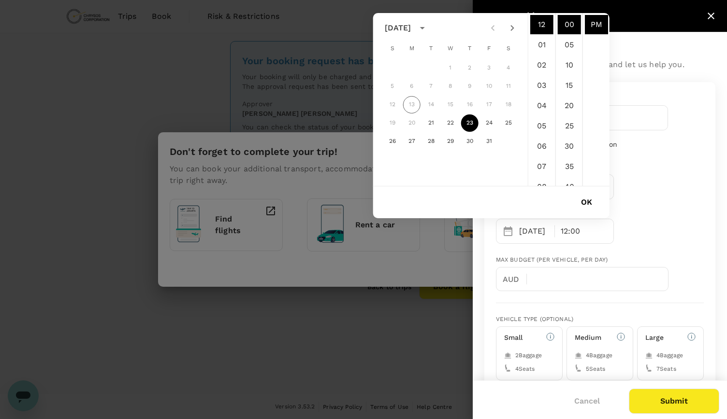
click at [592, 25] on li "PM" at bounding box center [596, 24] width 23 height 19
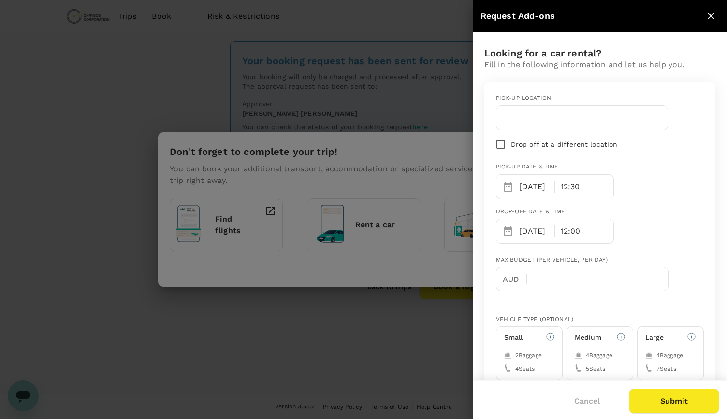
click at [566, 221] on div "12:00" at bounding box center [584, 231] width 58 height 24
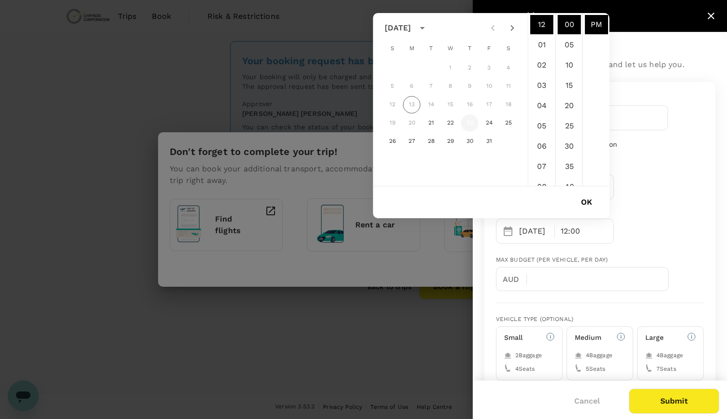
click at [472, 122] on button "23" at bounding box center [469, 123] width 17 height 17
click at [544, 29] on li "11" at bounding box center [541, 24] width 23 height 19
click at [573, 21] on li "00" at bounding box center [569, 24] width 23 height 19
click at [586, 26] on li "PM" at bounding box center [596, 24] width 23 height 19
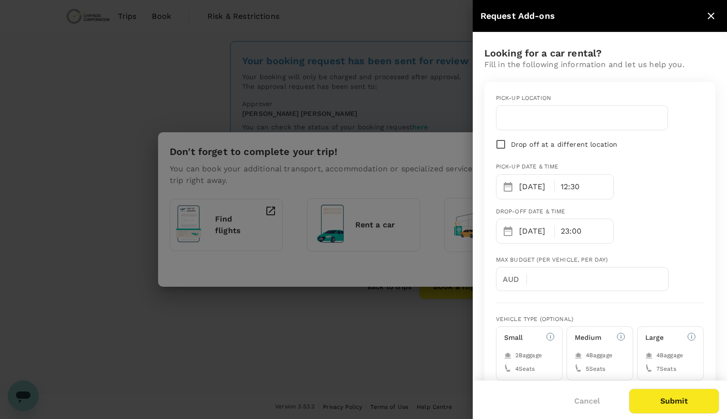
click at [566, 230] on p "23:00" at bounding box center [571, 232] width 21 height 12
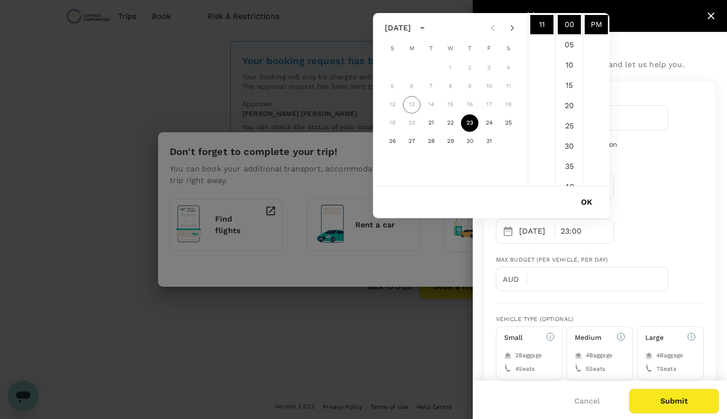
scroll to position [0, 0]
click at [593, 27] on li "AM" at bounding box center [596, 24] width 23 height 19
type input "[DATE] 11:00 AM"
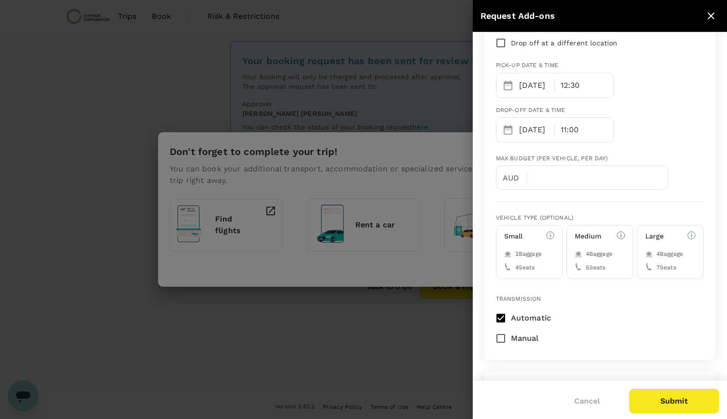
scroll to position [145, 0]
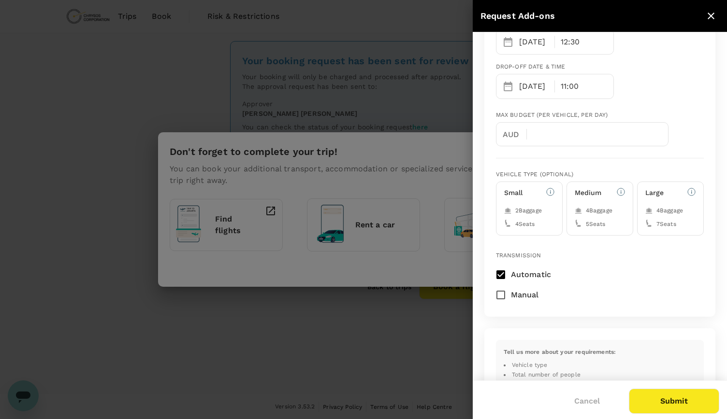
click at [686, 404] on button "Submit" at bounding box center [674, 401] width 90 height 25
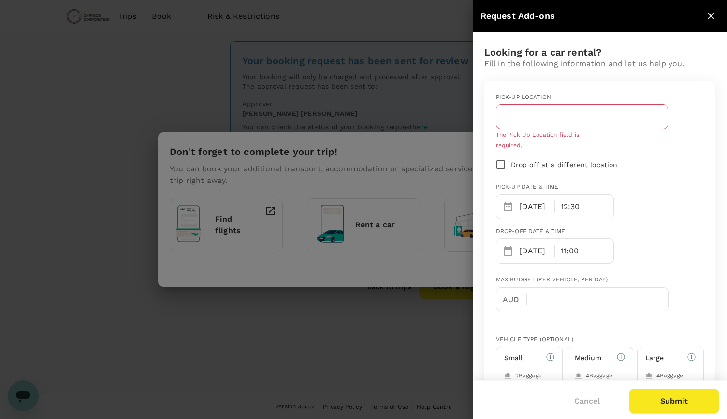
scroll to position [0, 0]
click at [521, 117] on input "text" at bounding box center [581, 117] width 159 height 15
type input "Melbourne Tullamarine"
click at [679, 403] on button "Submit" at bounding box center [674, 401] width 90 height 25
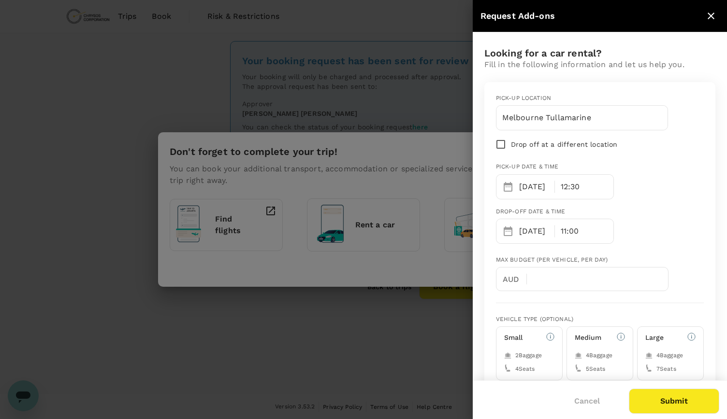
click at [701, 402] on button "Submit" at bounding box center [674, 401] width 90 height 25
click at [590, 336] on h6 "Medium" at bounding box center [588, 338] width 27 height 11
click at [676, 403] on button "Submit" at bounding box center [674, 401] width 90 height 25
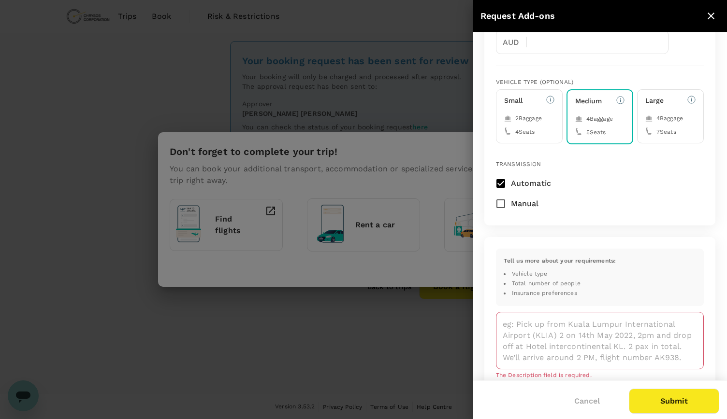
scroll to position [290, 0]
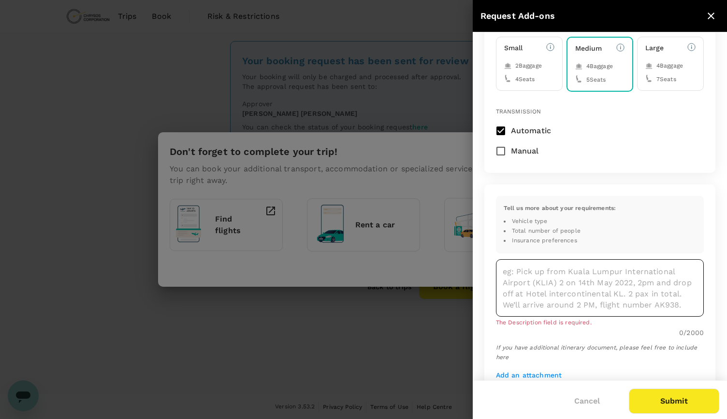
click at [519, 278] on textarea at bounding box center [600, 289] width 208 height 58
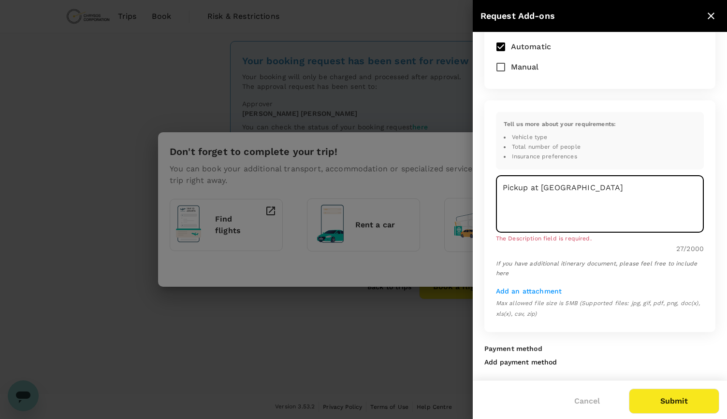
scroll to position [378, 0]
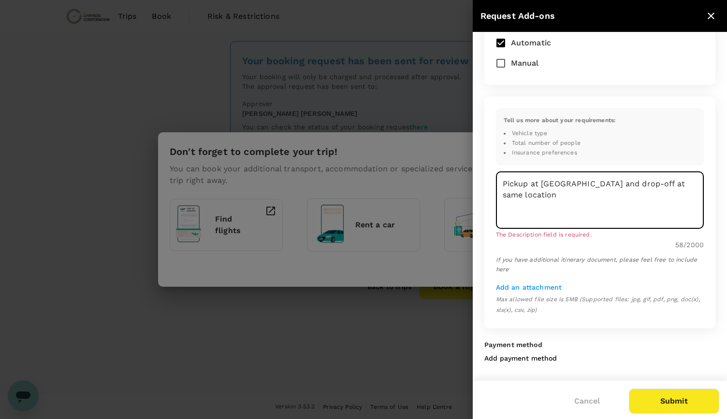
type textarea "Pickup at [GEOGRAPHIC_DATA] and drop-off at same location"
click at [673, 401] on button "Submit" at bounding box center [674, 401] width 90 height 25
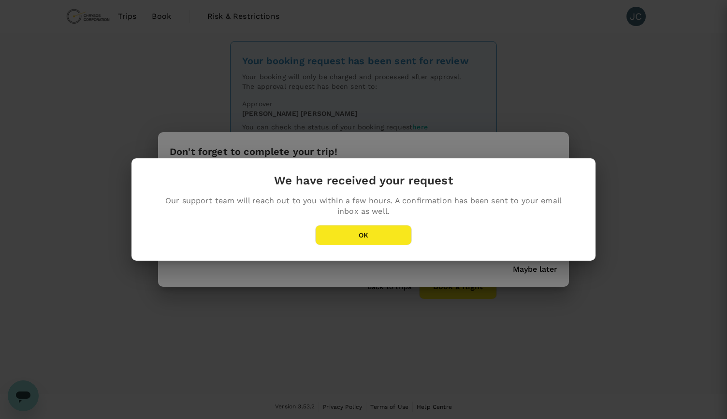
scroll to position [365, 0]
click at [372, 236] on button "OK" at bounding box center [363, 235] width 97 height 20
